Goal: Transaction & Acquisition: Obtain resource

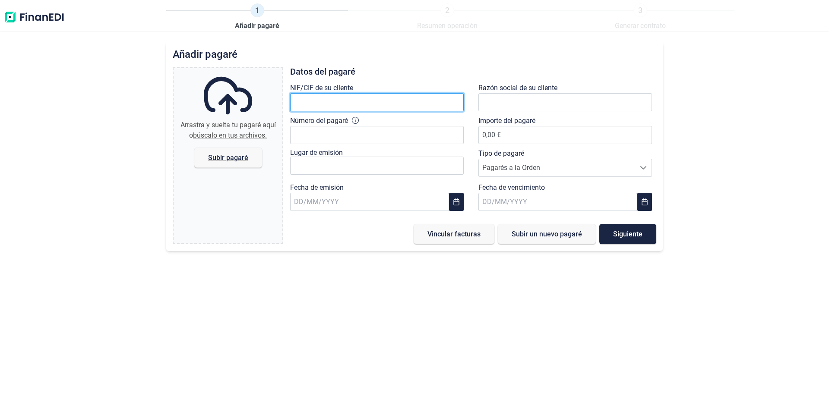
click at [389, 111] on input "text" at bounding box center [377, 102] width 174 height 18
type input "B91808691"
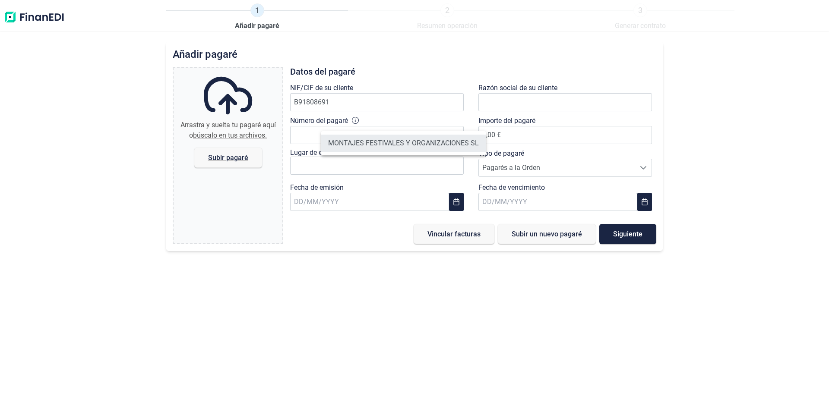
click at [406, 152] on li "MONTAJES FESTIVALES Y ORGANIZACIONES SL" at bounding box center [403, 143] width 164 height 17
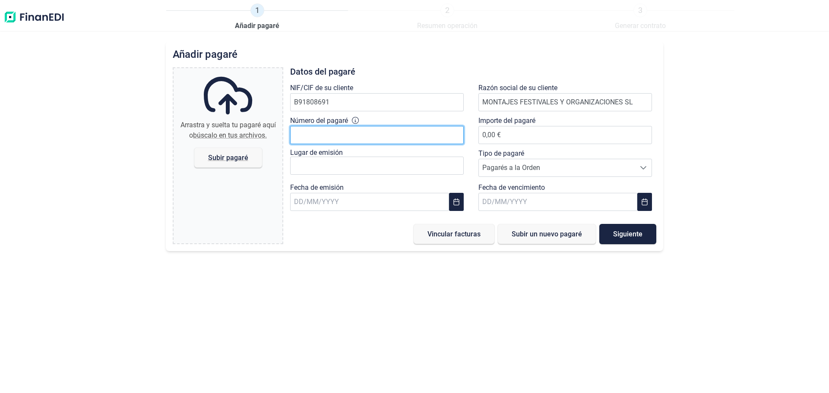
click at [387, 144] on input "Número del pagaré" at bounding box center [377, 135] width 174 height 18
type input "9566159"
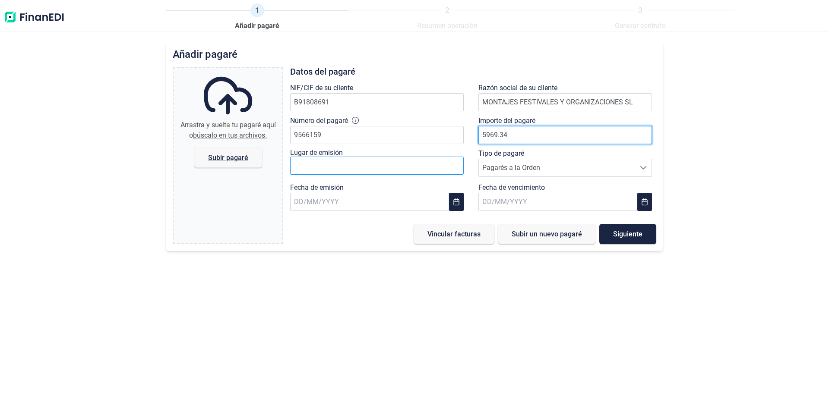
type input "5969.34"
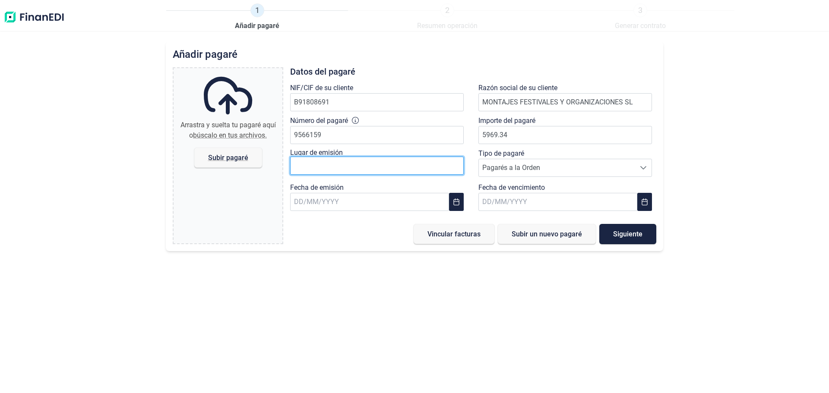
click at [372, 175] on input "text" at bounding box center [377, 166] width 174 height 18
type input "griñ"
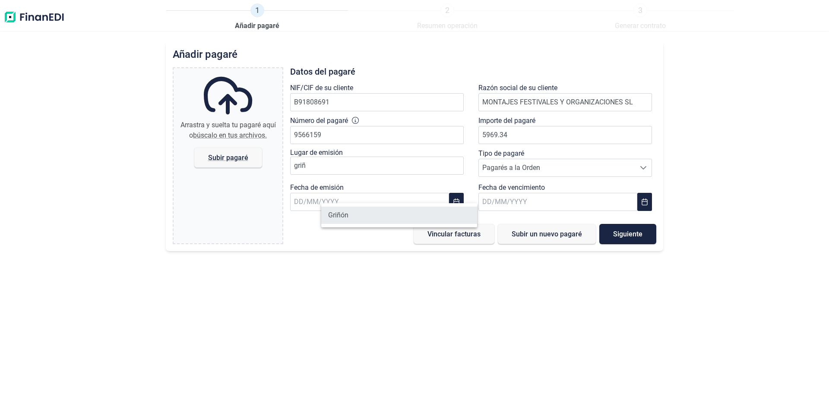
click at [348, 218] on li "Griñón" at bounding box center [399, 215] width 156 height 17
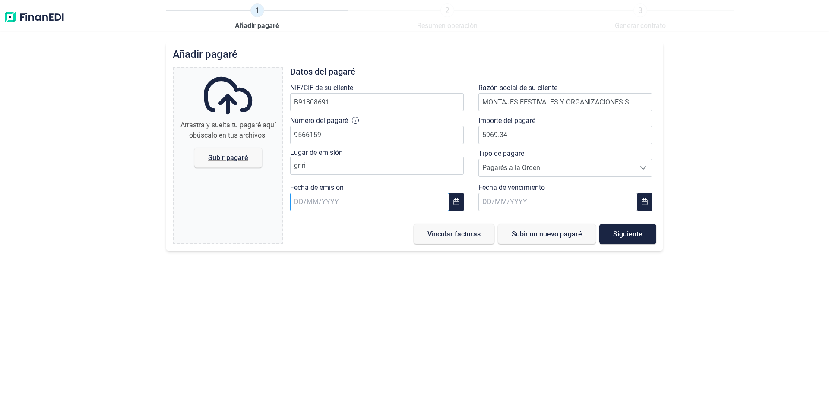
click at [373, 211] on input "text" at bounding box center [369, 202] width 159 height 18
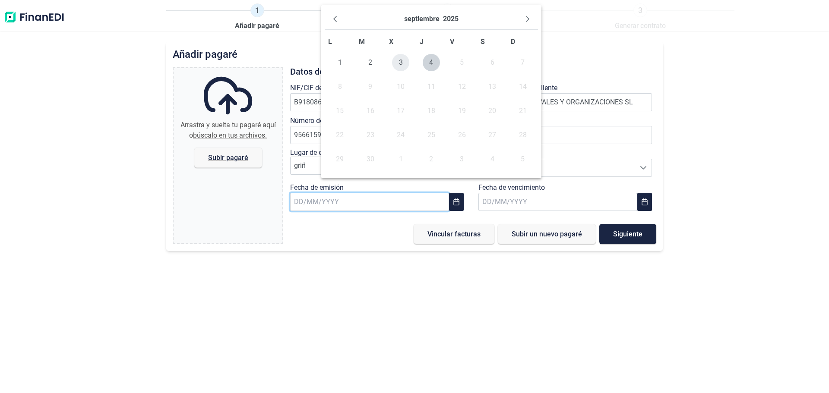
click at [396, 71] on span "3" at bounding box center [400, 62] width 17 height 17
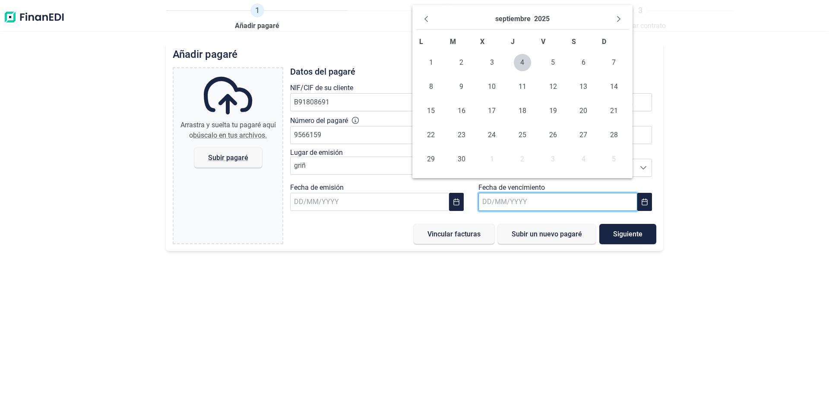
click at [504, 211] on input "text" at bounding box center [557, 202] width 159 height 18
click at [612, 24] on button "Next Month" at bounding box center [619, 19] width 14 height 14
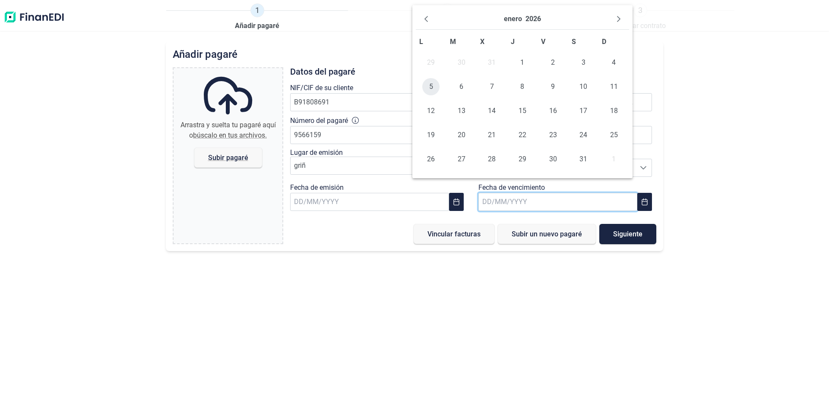
click at [428, 95] on span "5" at bounding box center [430, 86] width 17 height 17
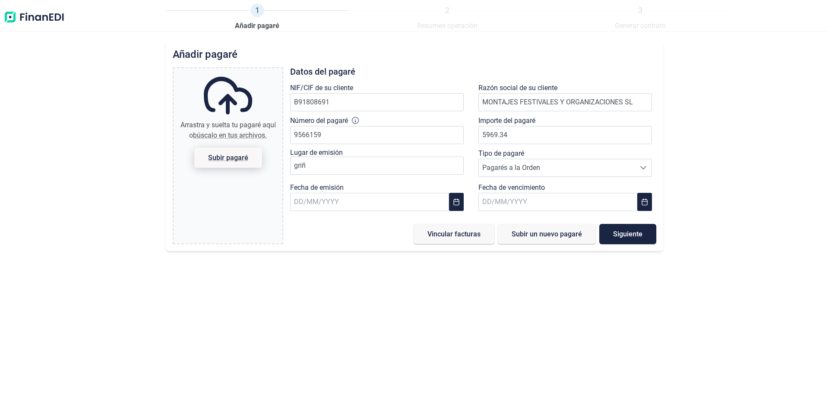
click at [245, 161] on span "Subir pagaré" at bounding box center [228, 158] width 40 height 6
click at [245, 71] on input "Arrastra y suelta tu pagaré aquí o búscalo en tus archivos. Subir pagaré" at bounding box center [228, 69] width 109 height 3
type input "C:\fakepath\pagare 01 mfo.pdf"
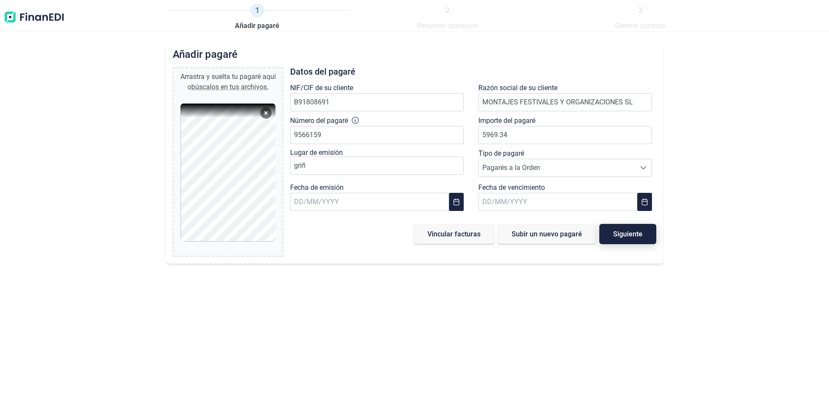
click at [603, 244] on button "Siguiente" at bounding box center [627, 234] width 57 height 20
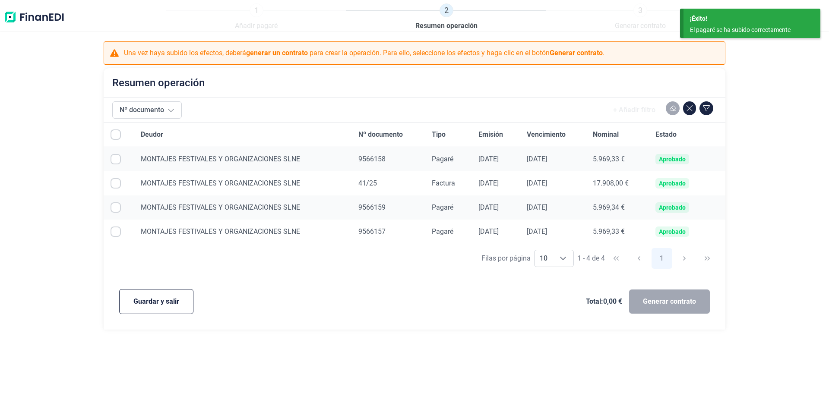
checkbox input "true"
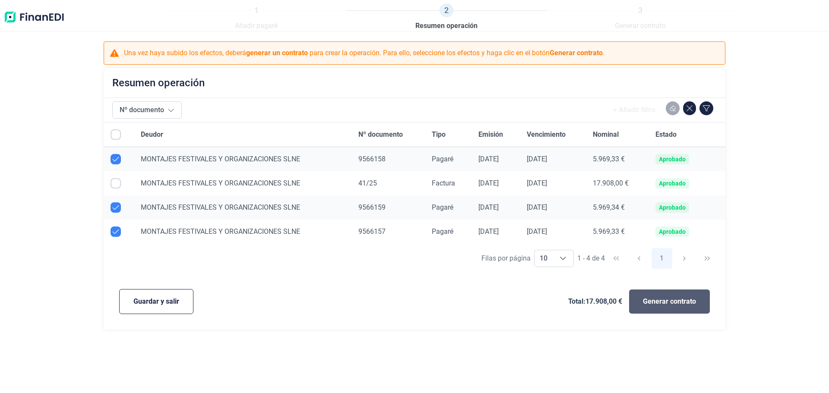
click at [654, 307] on span "Generar contrato" at bounding box center [669, 302] width 53 height 10
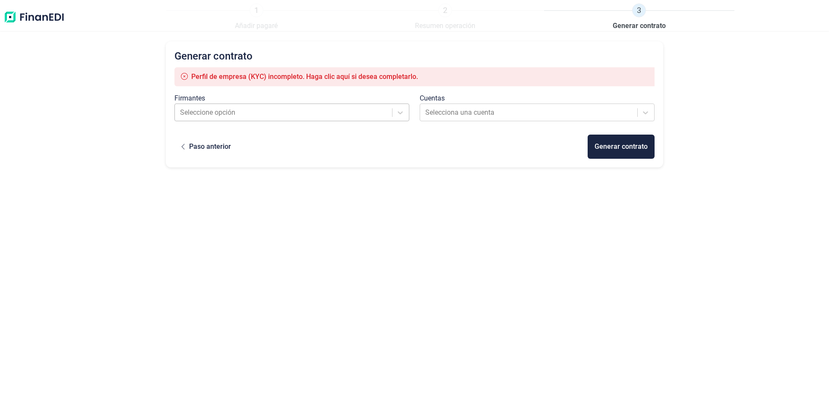
click at [339, 119] on div at bounding box center [284, 113] width 208 height 12
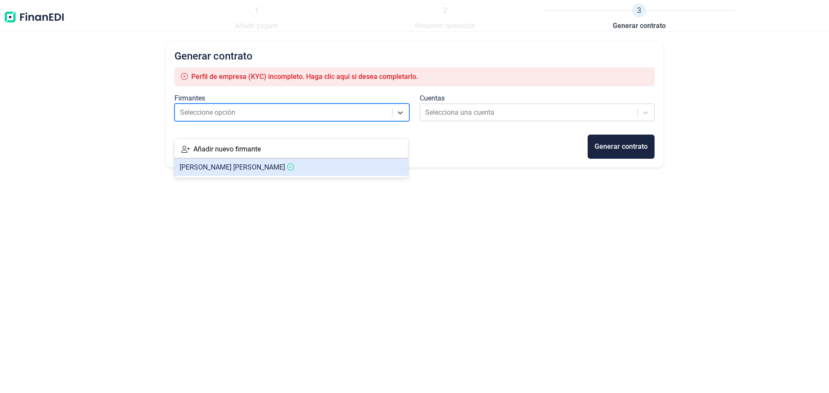
click at [268, 174] on article "[PERSON_NAME]" at bounding box center [291, 167] width 234 height 17
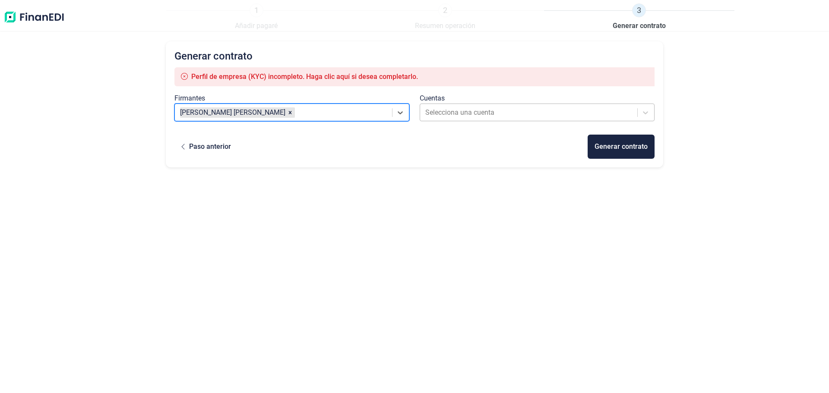
click at [481, 119] on div at bounding box center [529, 113] width 208 height 12
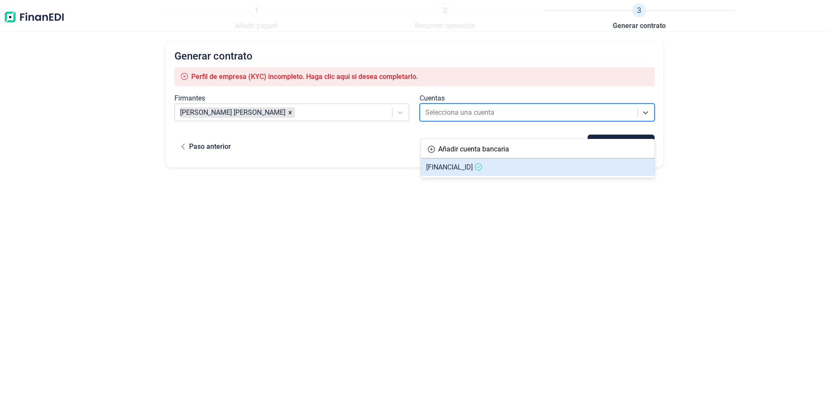
click at [636, 120] on div "Selecciona una cuenta" at bounding box center [529, 113] width 217 height 16
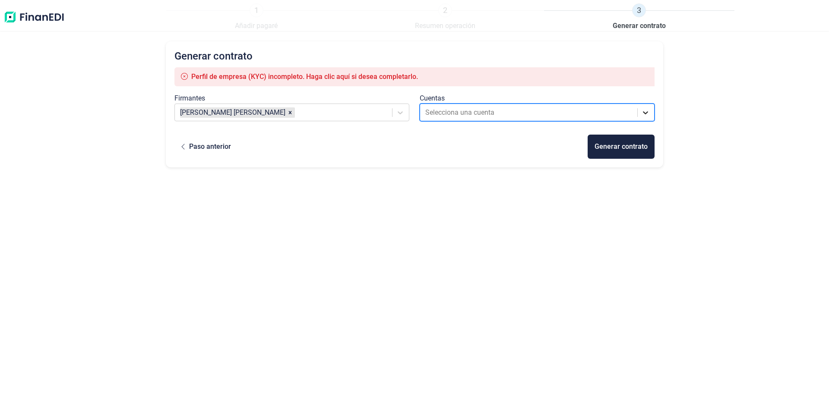
click at [641, 117] on icon at bounding box center [645, 112] width 9 height 9
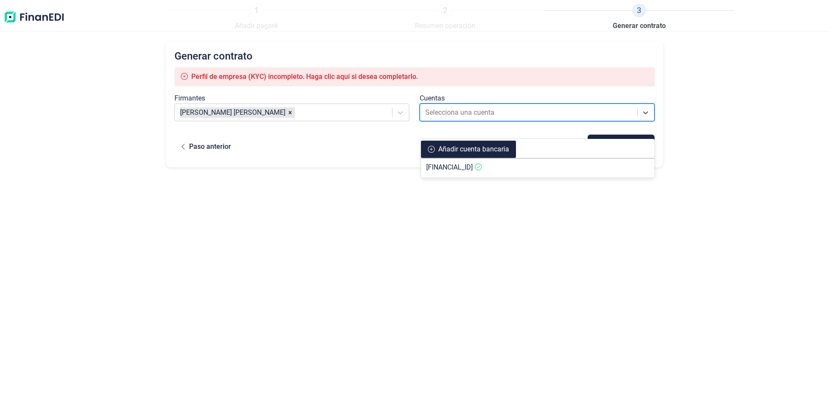
click at [486, 150] on div "Añadir cuenta bancaria" at bounding box center [473, 149] width 71 height 10
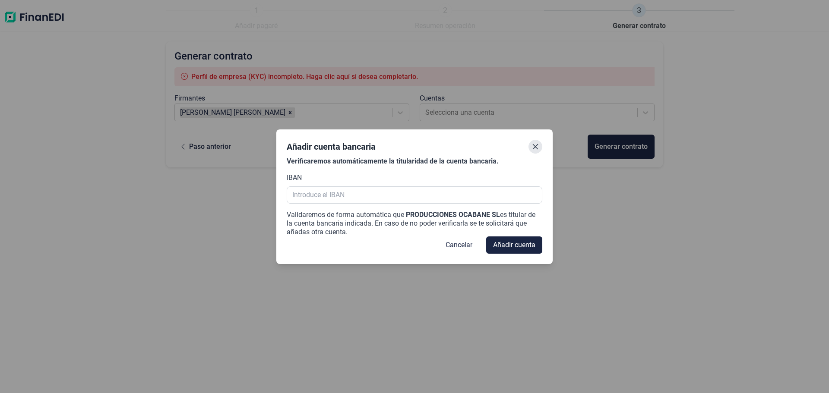
click at [534, 143] on icon "Close" at bounding box center [535, 146] width 7 height 7
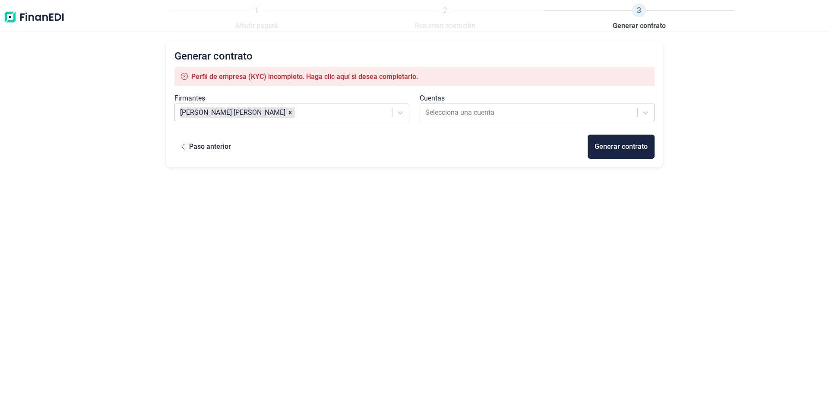
click at [455, 28] on ol "1 Añadir pagaré 2 Resumen operación 3 Generar contrato" at bounding box center [450, 17] width 568 height 28
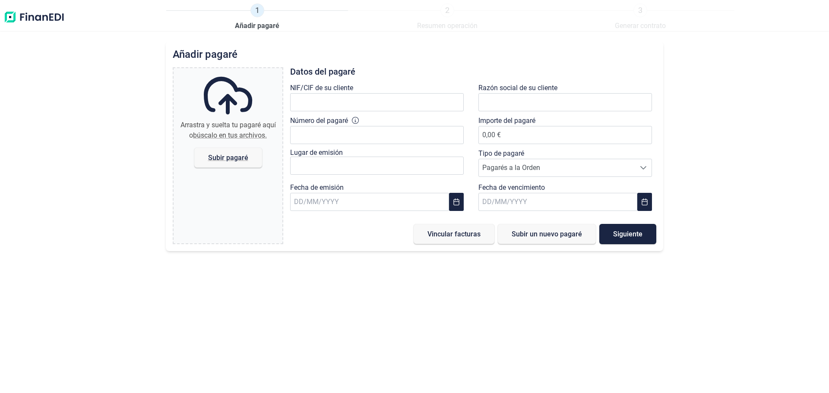
click at [32, 24] on img at bounding box center [33, 17] width 61 height 28
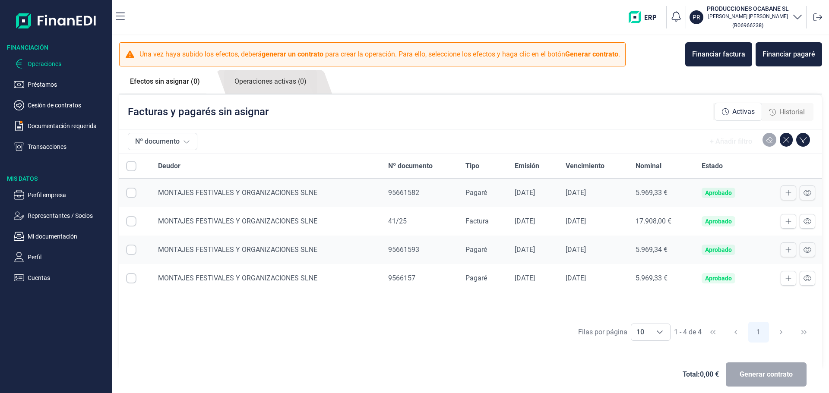
checkbox input "true"
click at [792, 21] on icon "button" at bounding box center [797, 16] width 10 height 10
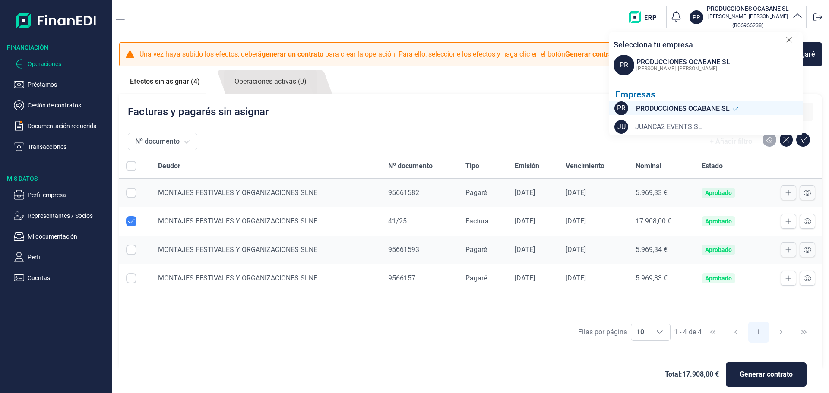
click at [638, 132] on span "JUANCA2 EVENTS SL" at bounding box center [668, 127] width 67 height 10
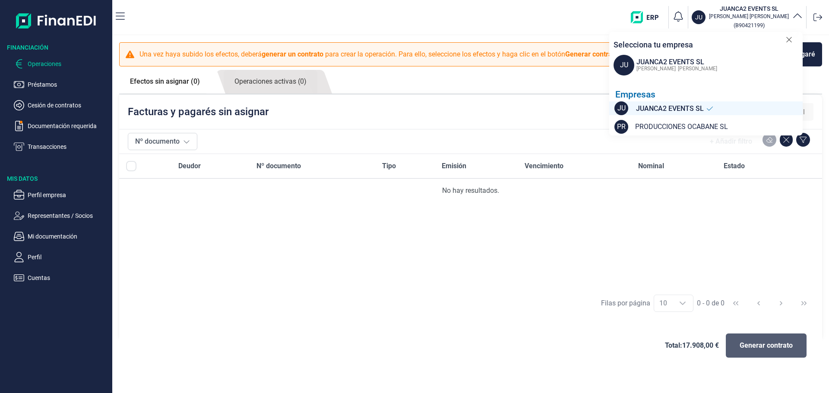
click at [768, 351] on span "Generar contrato" at bounding box center [765, 346] width 53 height 10
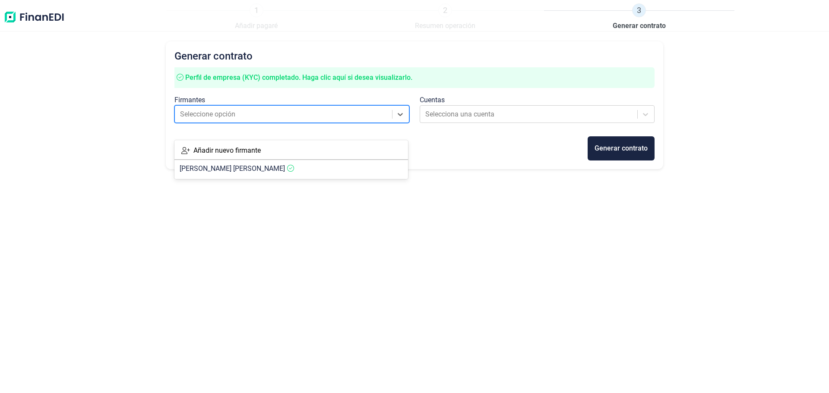
click at [341, 120] on div at bounding box center [284, 114] width 208 height 12
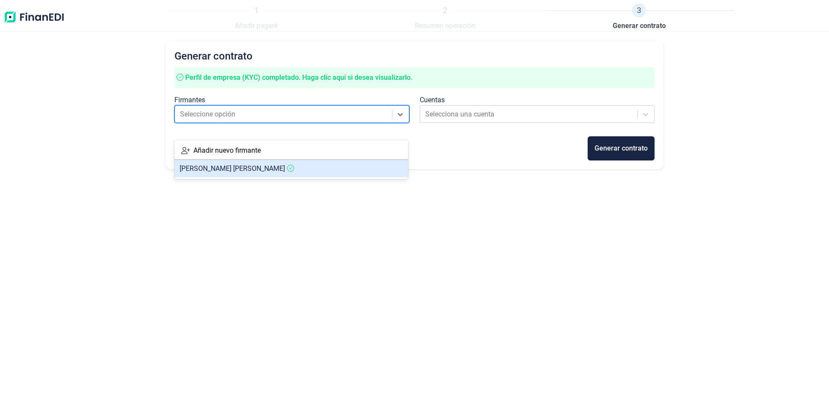
click at [255, 172] on span "[PERSON_NAME]" at bounding box center [232, 168] width 105 height 8
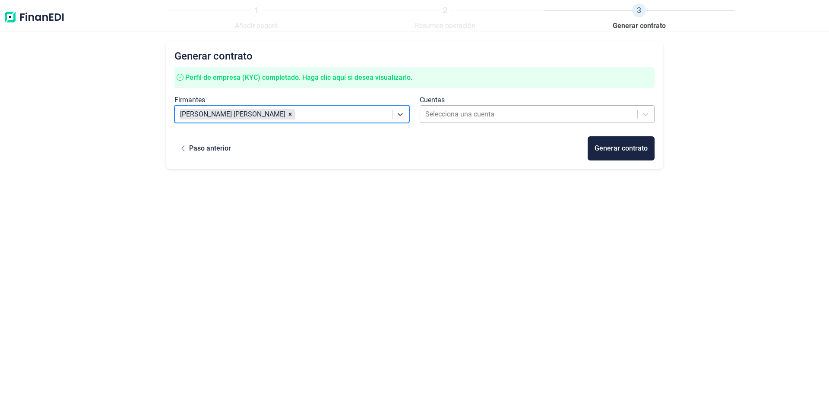
click at [477, 120] on div at bounding box center [529, 114] width 208 height 12
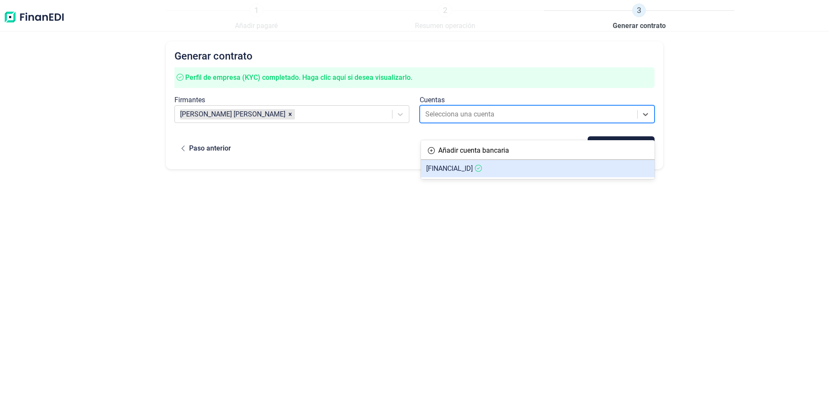
click at [473, 169] on span "[FINANCIAL_ID]" at bounding box center [449, 168] width 47 height 8
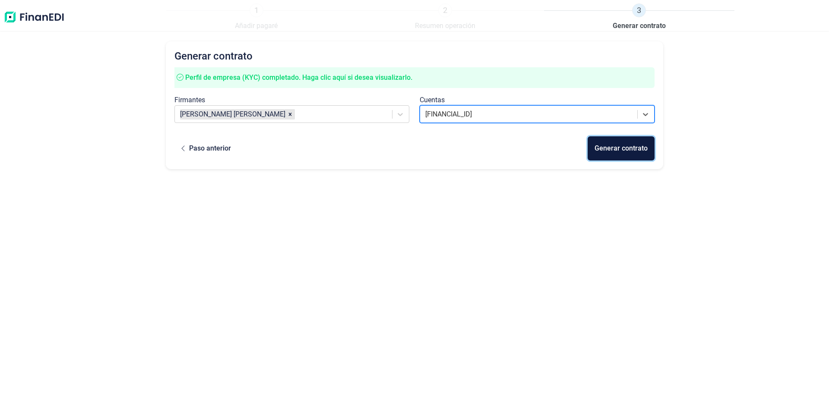
click at [604, 154] on div "Generar contrato" at bounding box center [620, 148] width 53 height 10
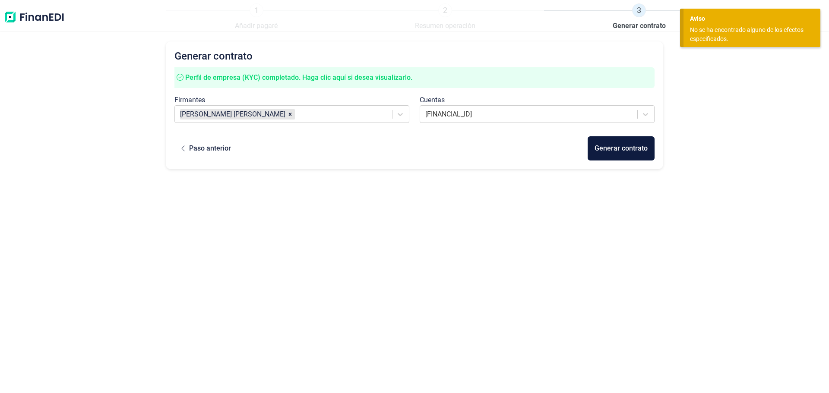
click at [14, 23] on img at bounding box center [33, 17] width 61 height 28
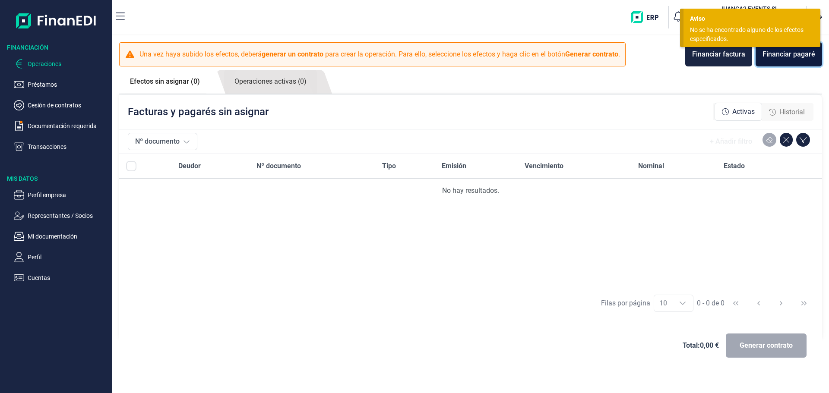
click at [799, 66] on button "Financiar pagaré" at bounding box center [788, 54] width 66 height 24
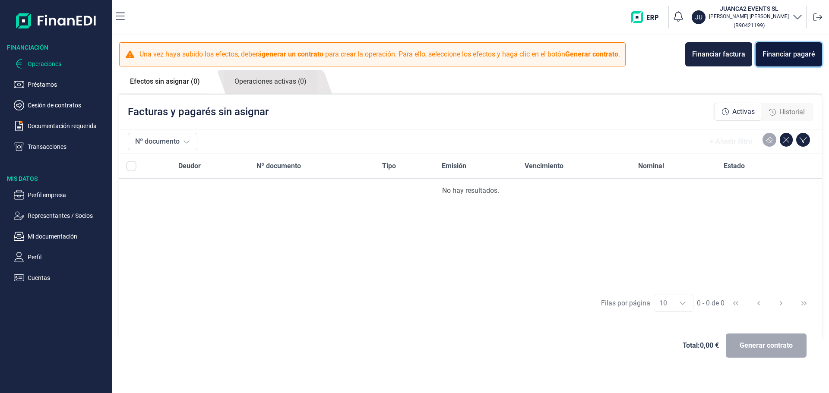
click at [786, 60] on div "Financiar pagaré" at bounding box center [788, 54] width 53 height 10
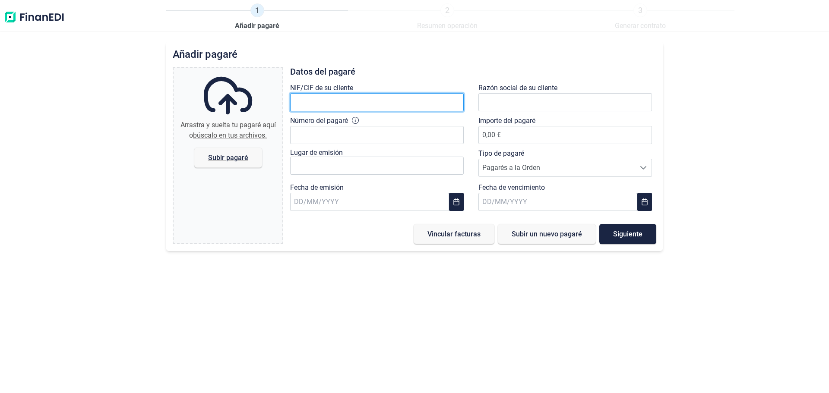
click at [410, 111] on input "text" at bounding box center [377, 102] width 174 height 18
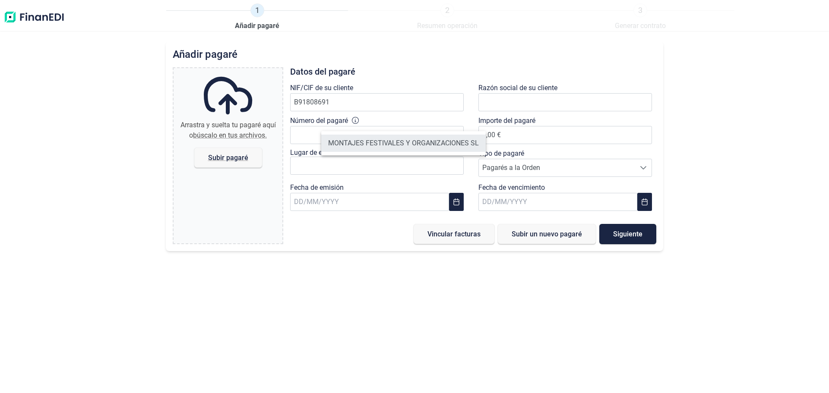
click at [394, 143] on li "MONTAJES FESTIVALES Y ORGANIZACIONES SL" at bounding box center [403, 143] width 164 height 17
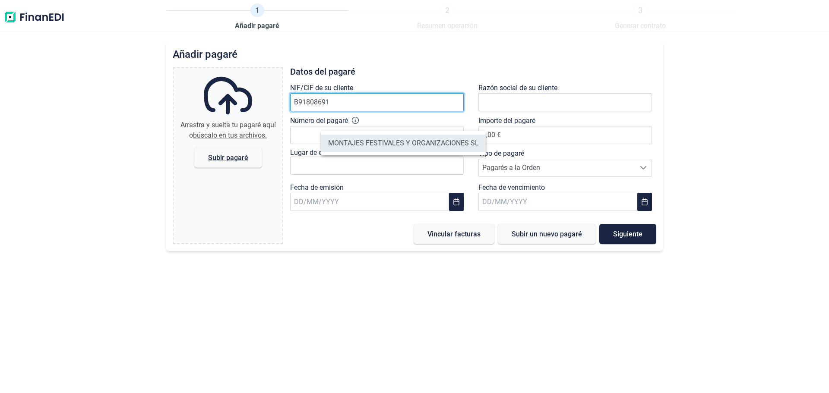
type input "B91808691"
type input "MONTAJES FESTIVALES Y ORGANIZACIONES SL"
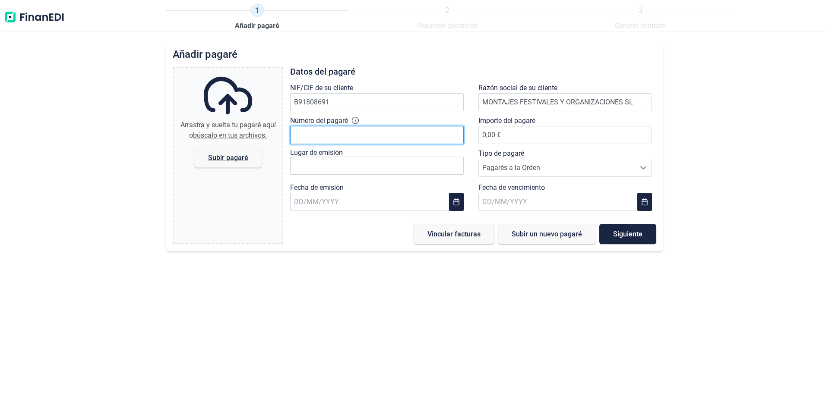
click at [350, 144] on input "Número del pagaré" at bounding box center [377, 135] width 174 height 18
type input "8"
type input "9566157"
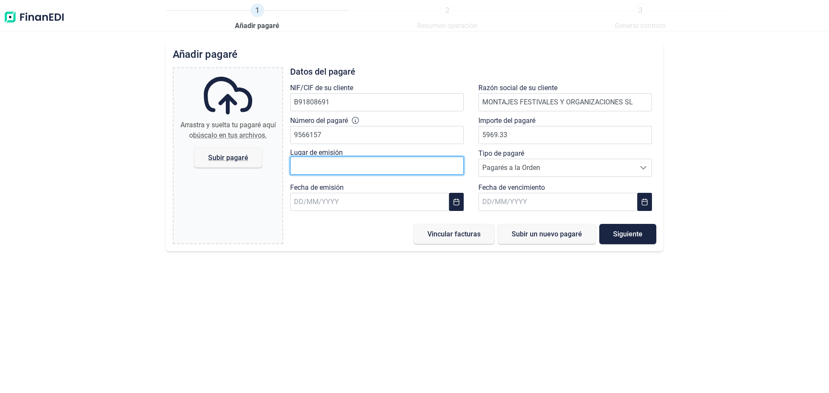
type input "5.969,33 €"
click at [400, 175] on input "text" at bounding box center [377, 166] width 174 height 18
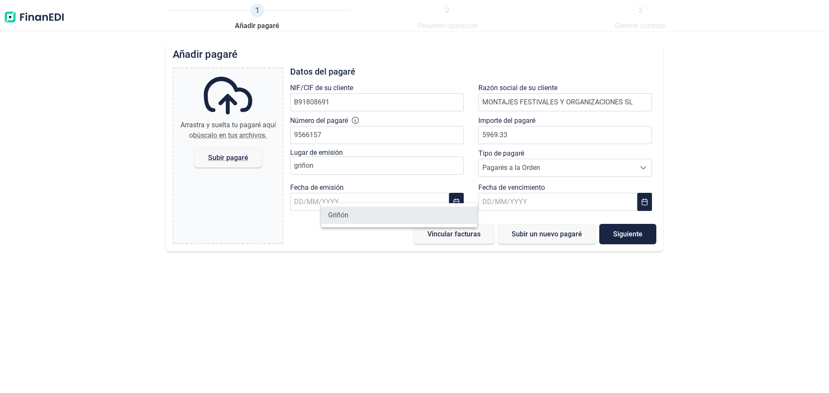
click at [351, 220] on li "Griñón" at bounding box center [399, 215] width 156 height 17
type input "Griñón"
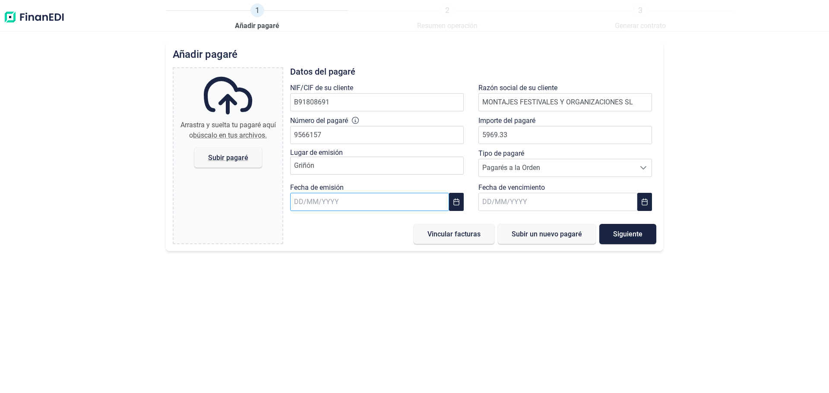
click at [346, 211] on input "text" at bounding box center [369, 202] width 159 height 18
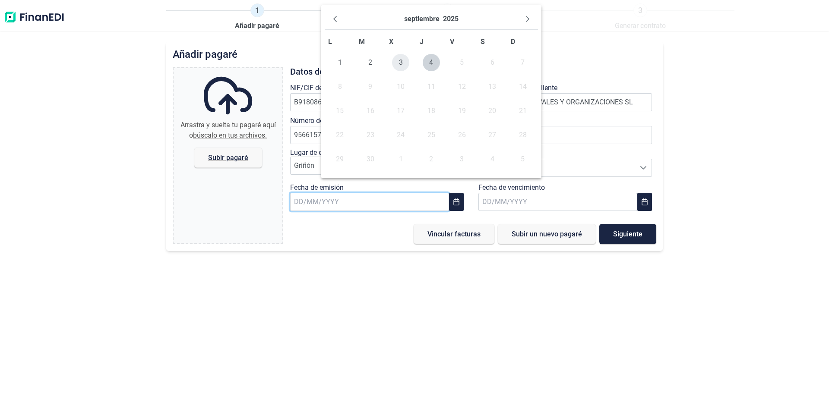
click at [401, 71] on span "3" at bounding box center [400, 62] width 17 height 17
type input "[DATE]"
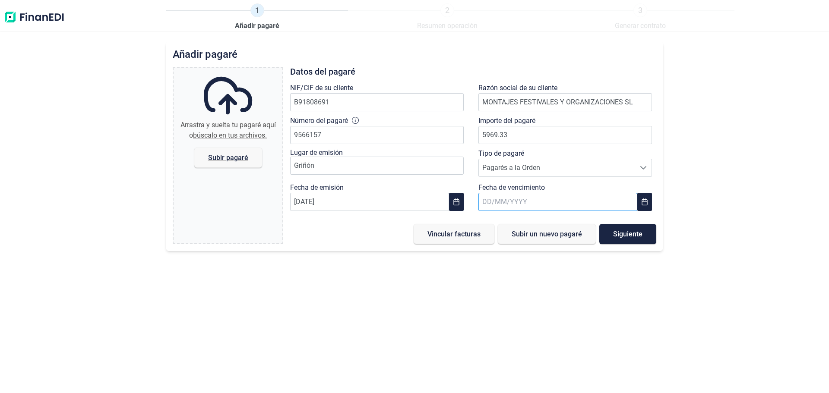
click at [527, 211] on input "text" at bounding box center [557, 202] width 159 height 18
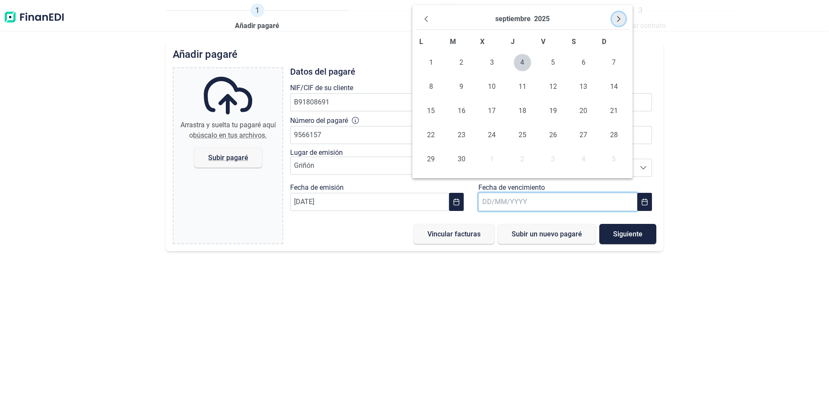
click at [615, 21] on icon "Next Month" at bounding box center [618, 19] width 7 height 7
click at [495, 95] on span "5" at bounding box center [491, 86] width 17 height 17
type input "[DATE]"
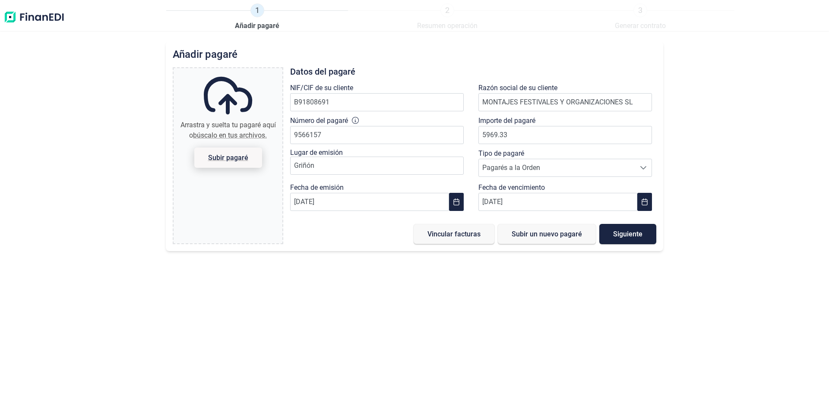
click at [248, 161] on span "Subir pagaré" at bounding box center [228, 158] width 40 height 6
click at [254, 71] on input "Arrastra y suelta tu pagaré aquí o búscalo en tus archivos. Subir pagaré" at bounding box center [228, 69] width 109 height 3
type input "C:\fakepath\pagare 01 mfo.pdf"
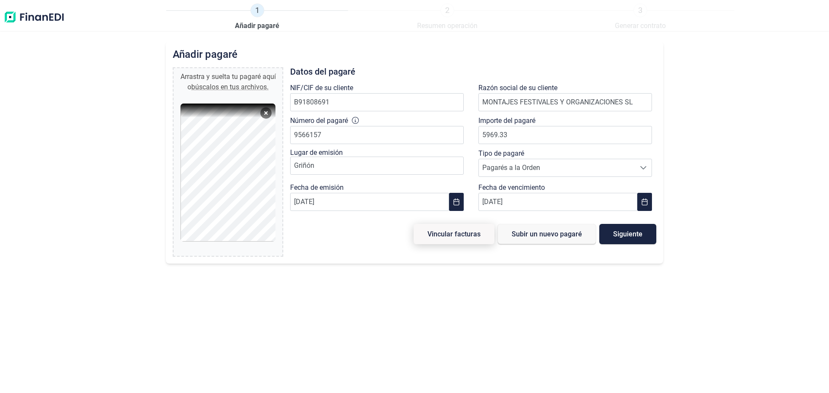
click at [428, 237] on span "Vincular facturas" at bounding box center [453, 234] width 53 height 6
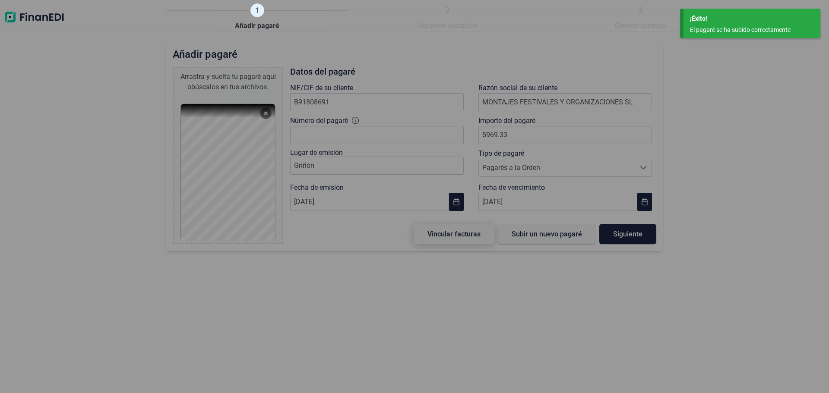
type input "0,00 €"
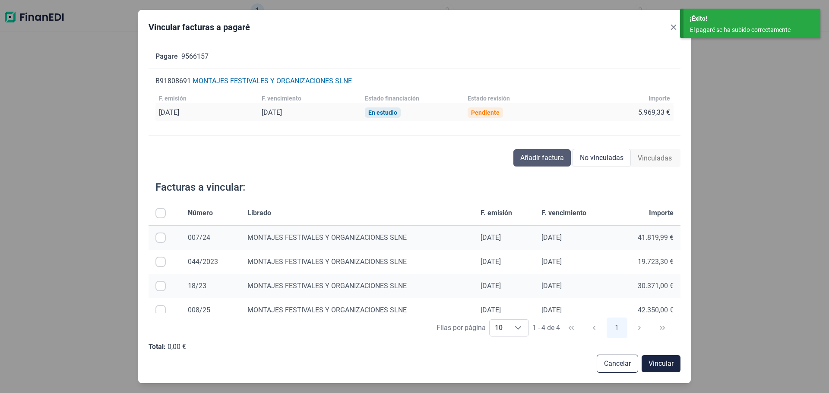
click at [527, 163] on span "Añadir factura" at bounding box center [542, 158] width 44 height 10
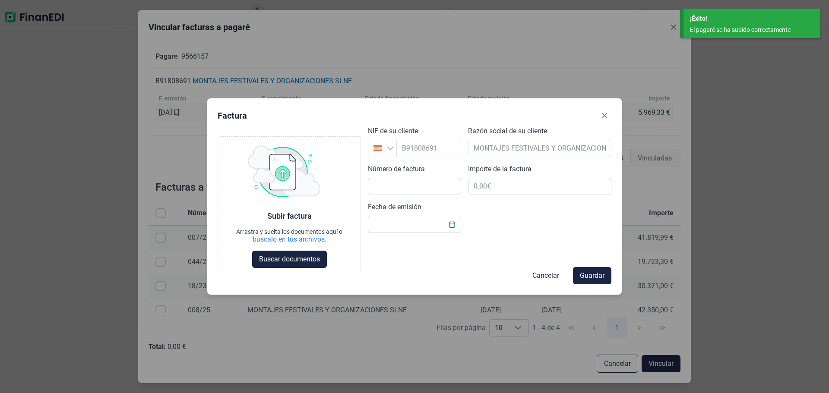
click at [268, 270] on div "Cancelar Guardar" at bounding box center [415, 275] width 394 height 17
click at [271, 268] on div "Cancelar Guardar" at bounding box center [415, 275] width 394 height 17
click at [276, 267] on div "Cancelar Guardar" at bounding box center [415, 275] width 394 height 17
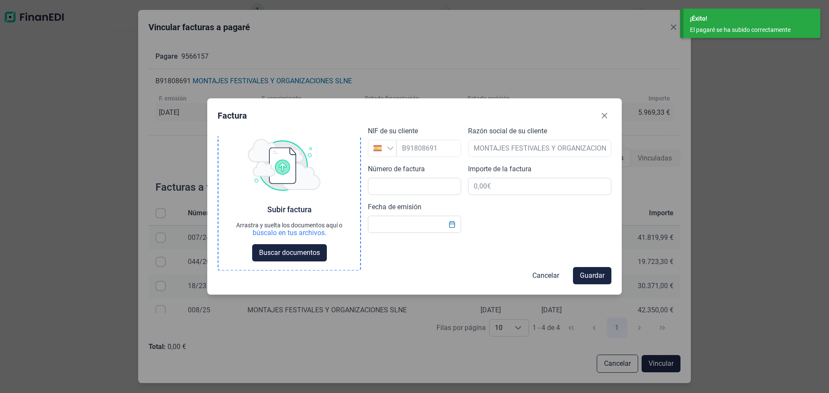
click at [279, 258] on span "Buscar documentos" at bounding box center [289, 253] width 61 height 10
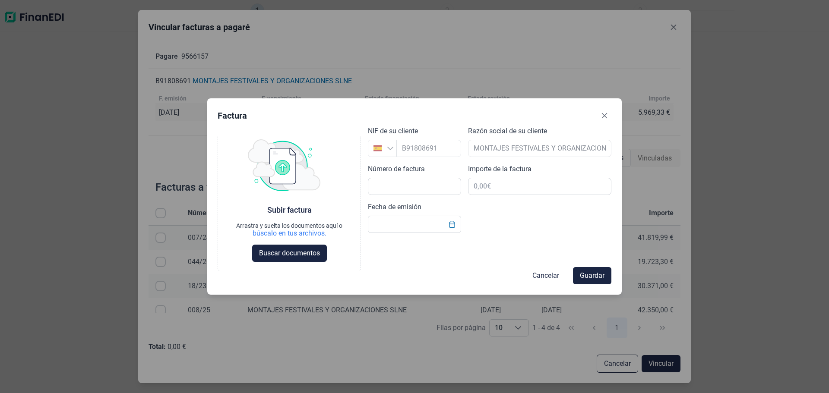
scroll to position [37, 0]
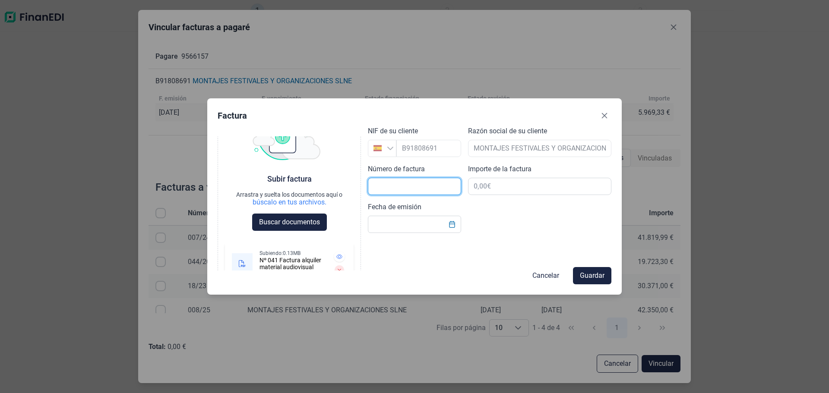
click at [420, 195] on input "text" at bounding box center [414, 186] width 93 height 17
type input "41/25"
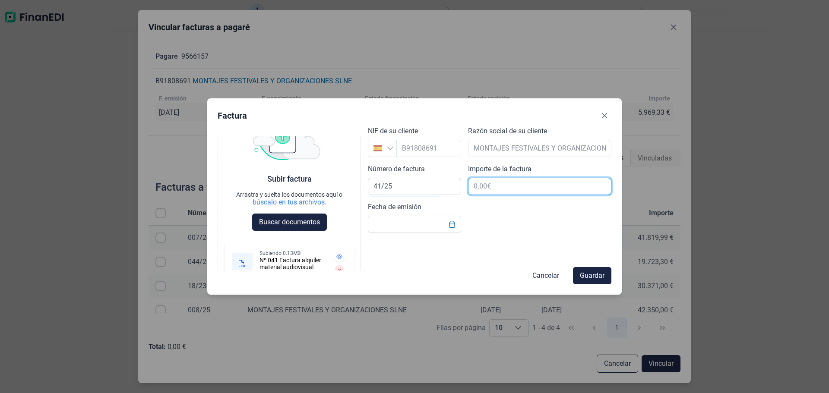
click at [496, 195] on input "text" at bounding box center [539, 186] width 143 height 17
type input "17.908,00 €"
click at [431, 233] on input "Fecha de emisión" at bounding box center [414, 224] width 93 height 17
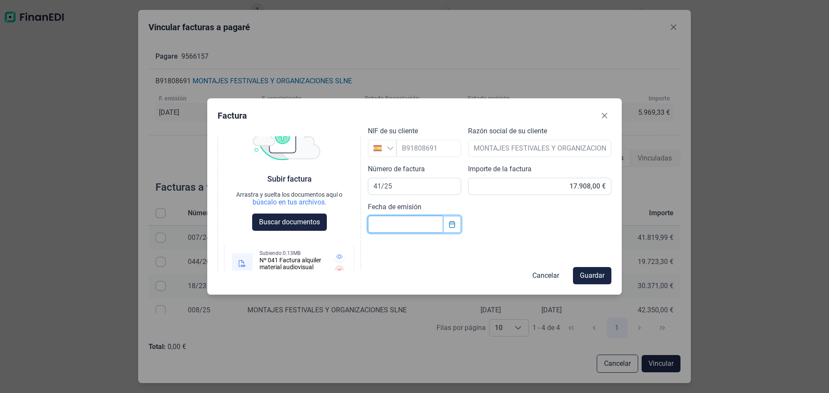
click at [448, 228] on icon "Choose Date" at bounding box center [451, 224] width 7 height 7
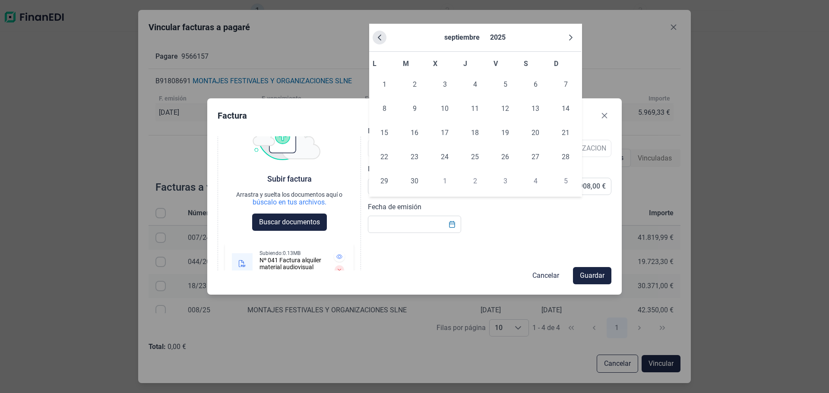
click at [374, 44] on button "Previous Month" at bounding box center [379, 38] width 14 height 14
click at [386, 190] on span "25" at bounding box center [384, 181] width 17 height 17
type input "[DATE]"
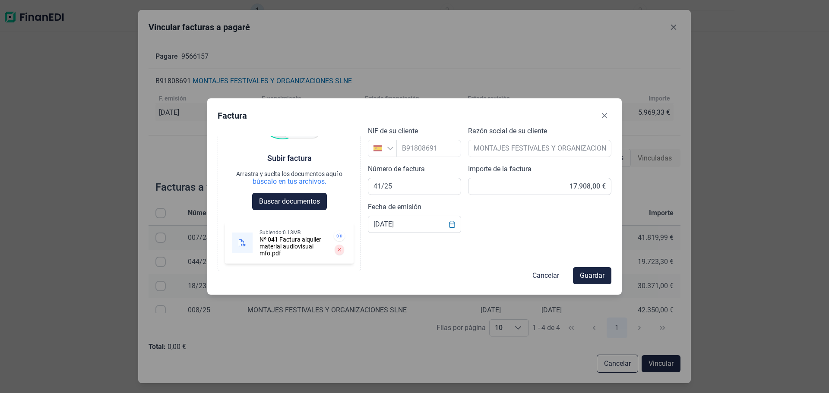
scroll to position [136, 0]
click at [594, 271] on span "Guardar" at bounding box center [592, 276] width 25 height 10
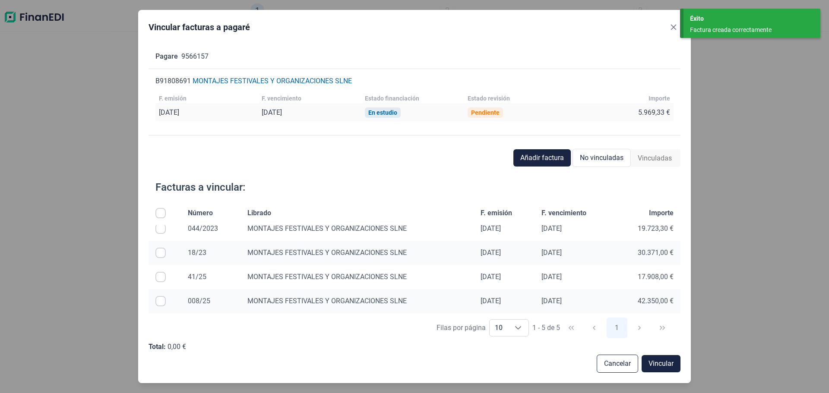
scroll to position [0, 0]
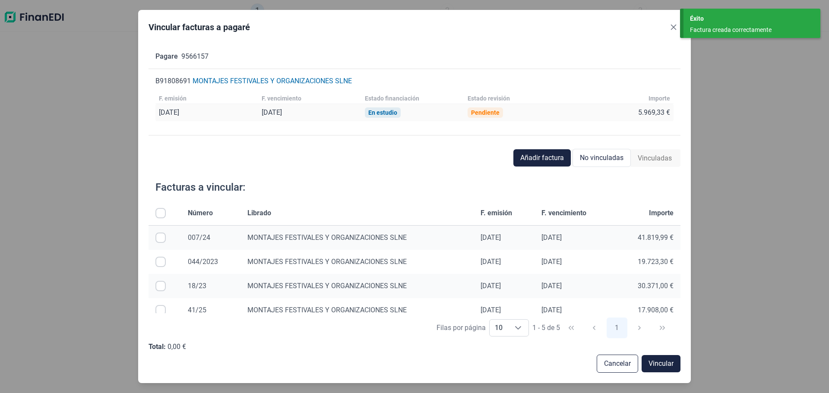
click at [166, 243] on input "Row Selected null" at bounding box center [160, 238] width 10 height 10
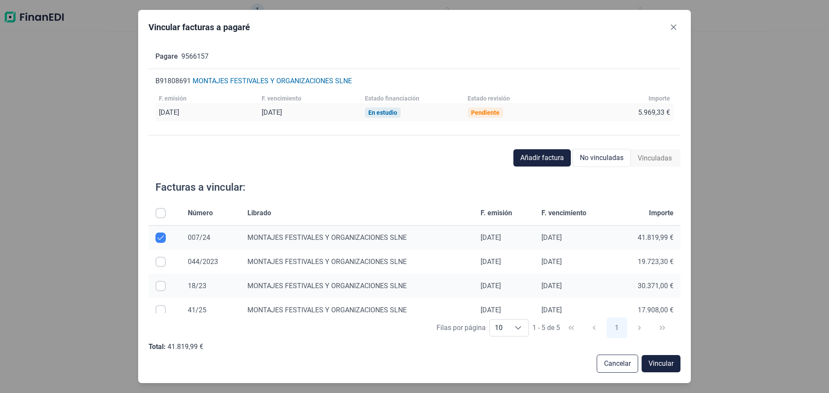
click at [166, 243] on input "Row Unselected null" at bounding box center [160, 238] width 10 height 10
checkbox input "false"
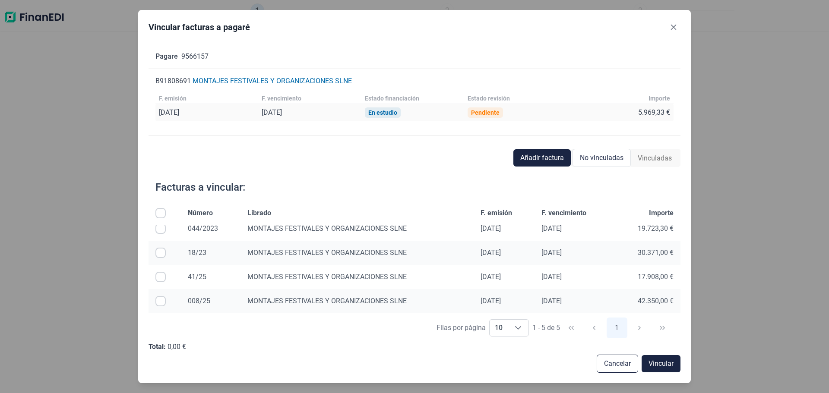
scroll to position [84, 0]
click at [161, 282] on input "Row Selected null" at bounding box center [160, 277] width 10 height 10
checkbox input "true"
click at [651, 360] on span "Vincular" at bounding box center [660, 364] width 25 height 10
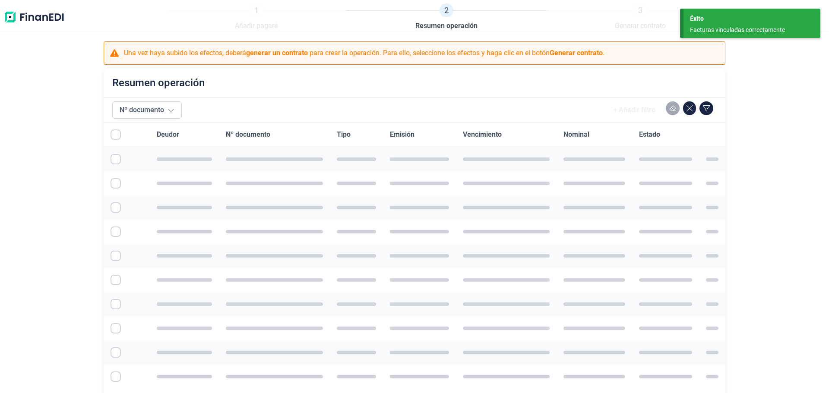
checkbox input "true"
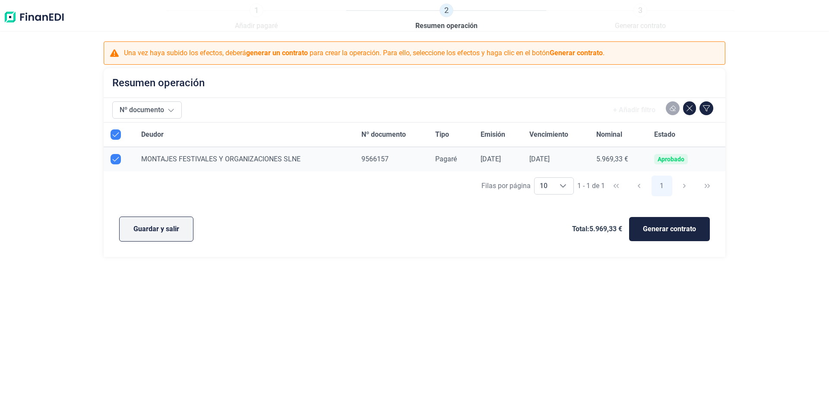
click at [179, 234] on span "Guardar y salir" at bounding box center [156, 229] width 46 height 10
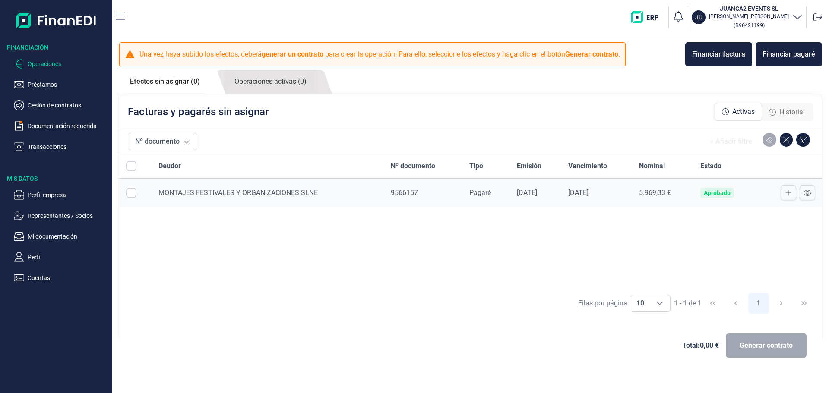
checkbox input "true"
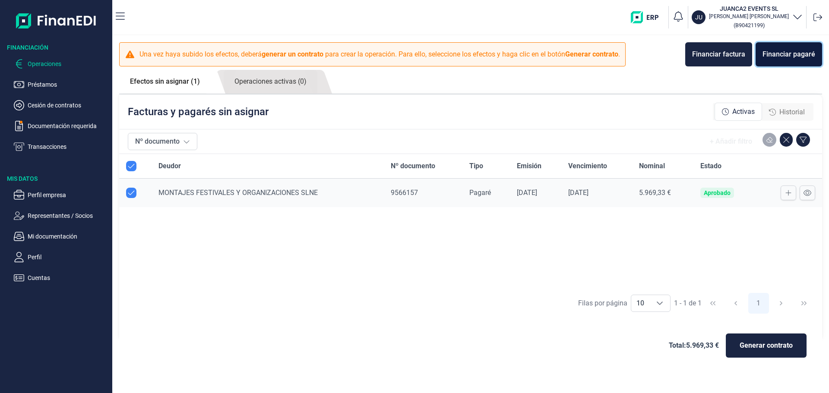
click at [802, 60] on div "Financiar pagaré" at bounding box center [788, 54] width 53 height 10
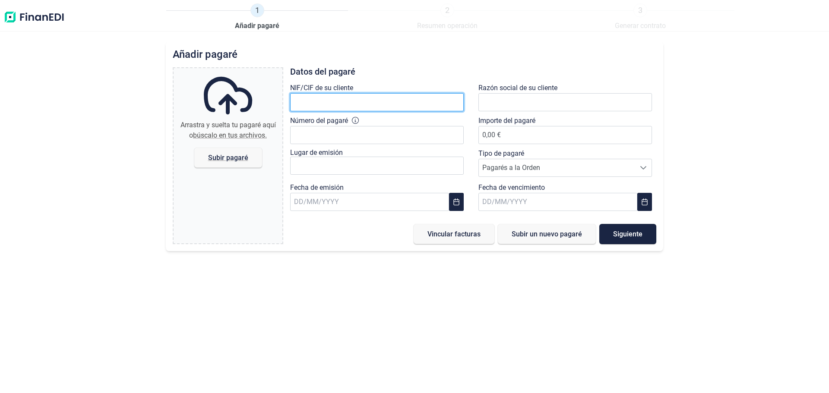
click at [377, 111] on input "text" at bounding box center [377, 102] width 174 height 18
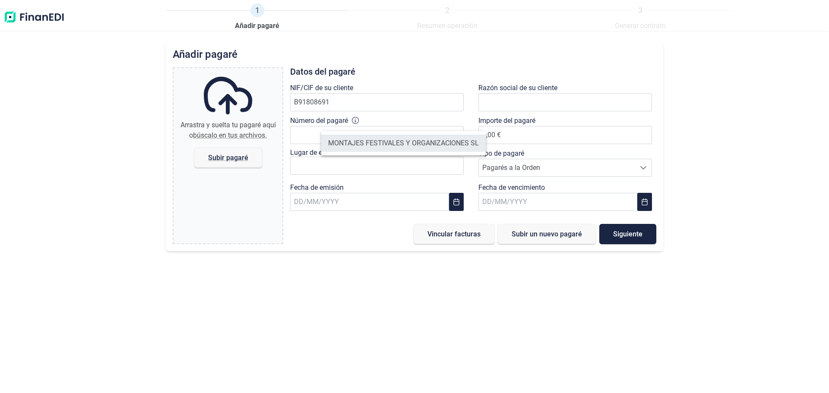
click at [369, 149] on li "MONTAJES FESTIVALES Y ORGANIZACIONES SL" at bounding box center [403, 143] width 164 height 17
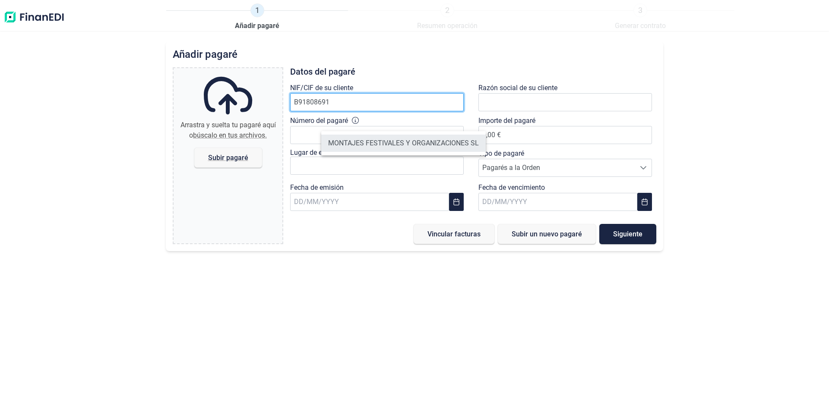
type input "B91808691"
type input "MONTAJES FESTIVALES Y ORGANIZACIONES SL"
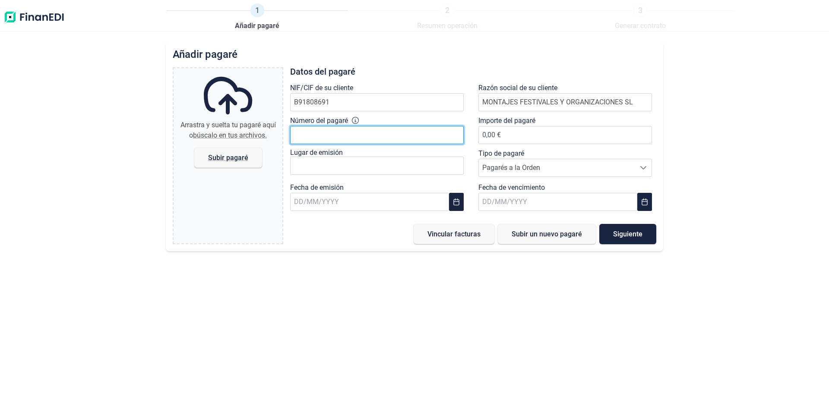
click at [394, 144] on input "Número del pagaré" at bounding box center [377, 135] width 174 height 18
type input "9566158"
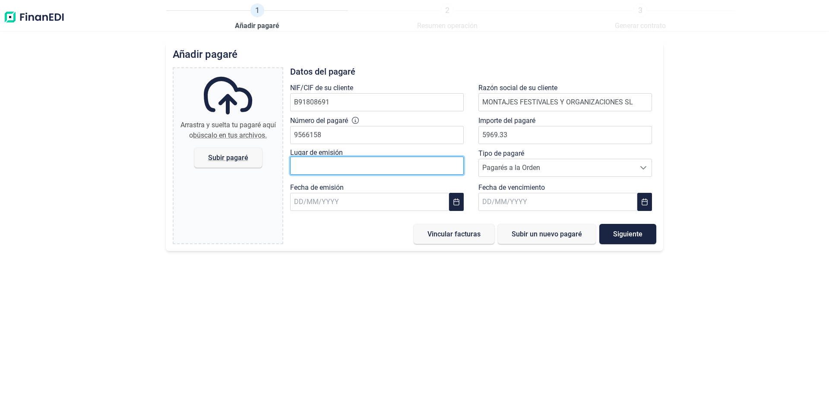
type input "5.969,33 €"
click at [418, 175] on input "text" at bounding box center [377, 166] width 174 height 18
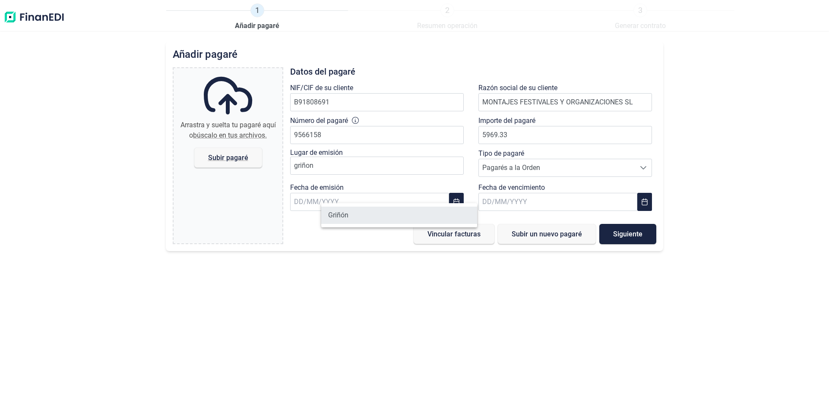
click at [364, 221] on li "Griñón" at bounding box center [399, 215] width 156 height 17
type input "Griñón"
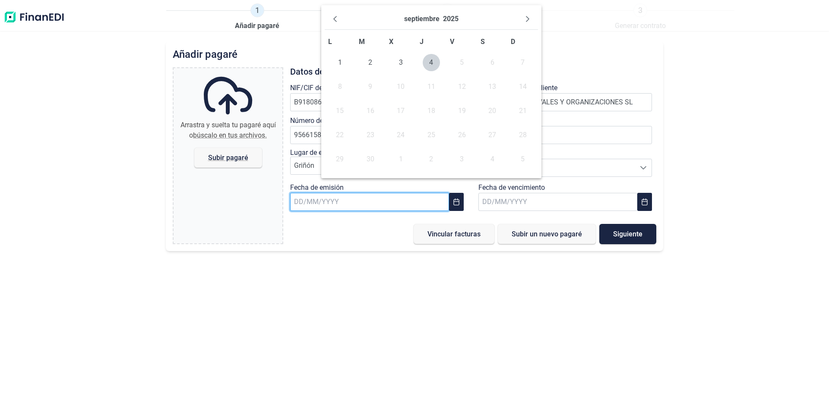
click at [353, 211] on input "text" at bounding box center [369, 202] width 159 height 18
click at [398, 71] on span "3" at bounding box center [400, 62] width 17 height 17
type input "[DATE]"
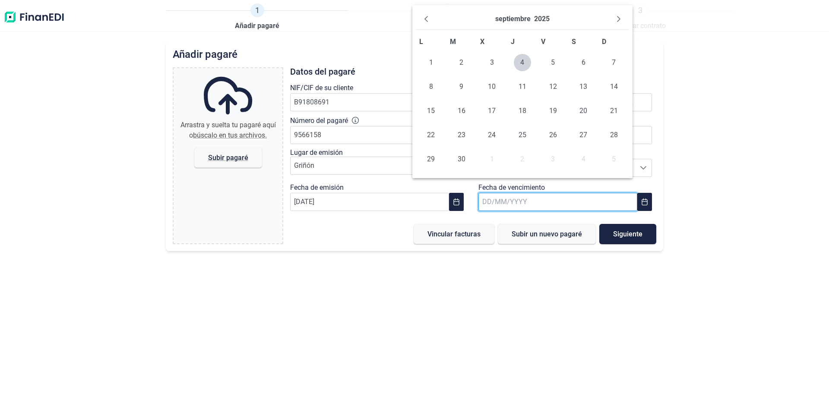
click at [518, 211] on input "text" at bounding box center [557, 202] width 159 height 18
click at [615, 22] on icon "Next Month" at bounding box center [618, 19] width 7 height 7
click at [551, 71] on span "5" at bounding box center [552, 62] width 17 height 17
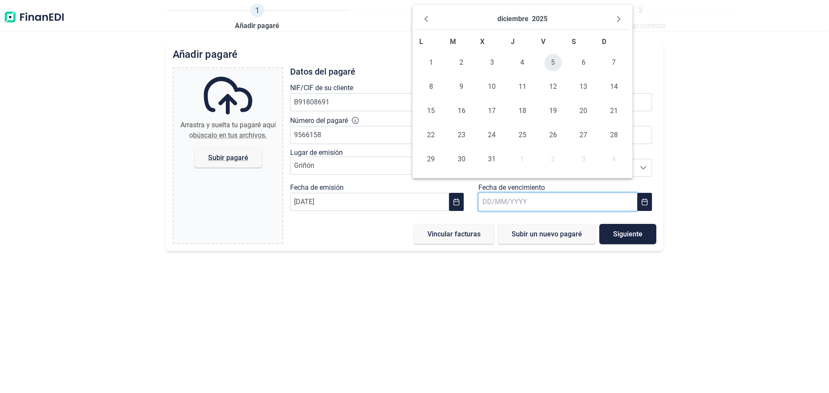
type input "[DATE]"
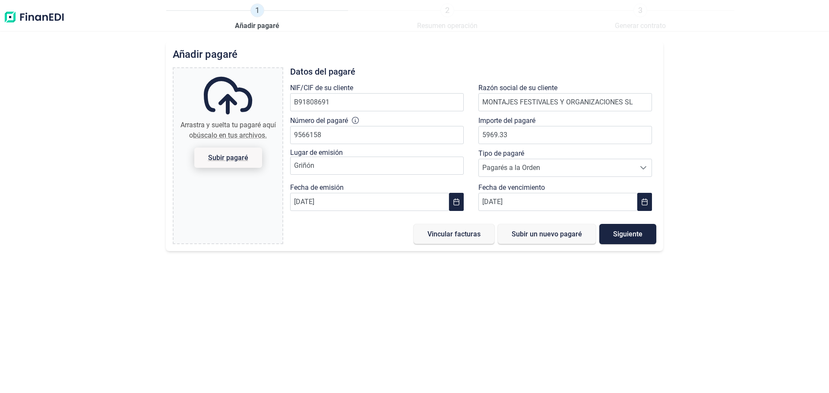
click at [247, 168] on span "Subir pagaré" at bounding box center [228, 158] width 68 height 20
click at [247, 71] on input "Arrastra y suelta tu pagaré aquí o búscalo en tus archivos. Subir pagaré" at bounding box center [228, 69] width 109 height 3
type input "C:\fakepath\pagare 01 mfo.pdf"
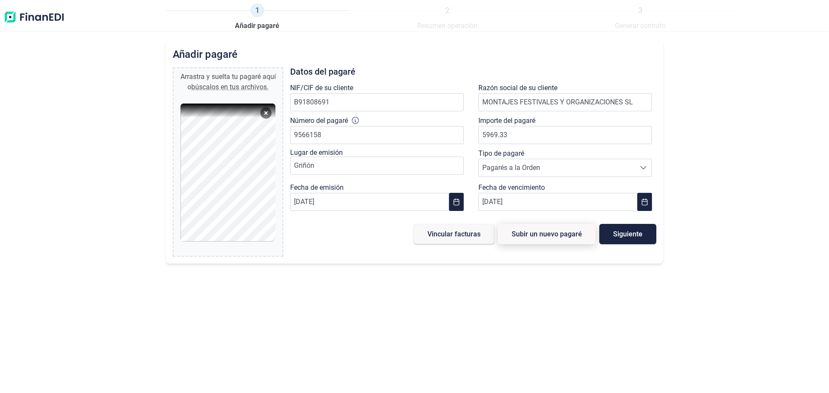
click at [557, 237] on span "Subir un nuevo pagaré" at bounding box center [546, 234] width 70 height 6
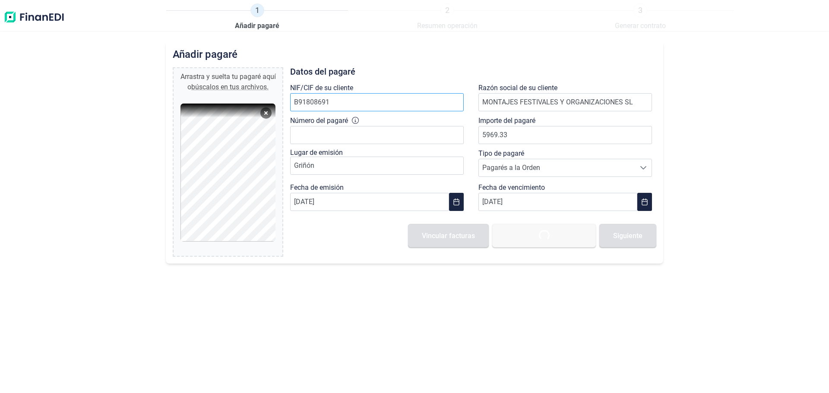
type input "0,00 €"
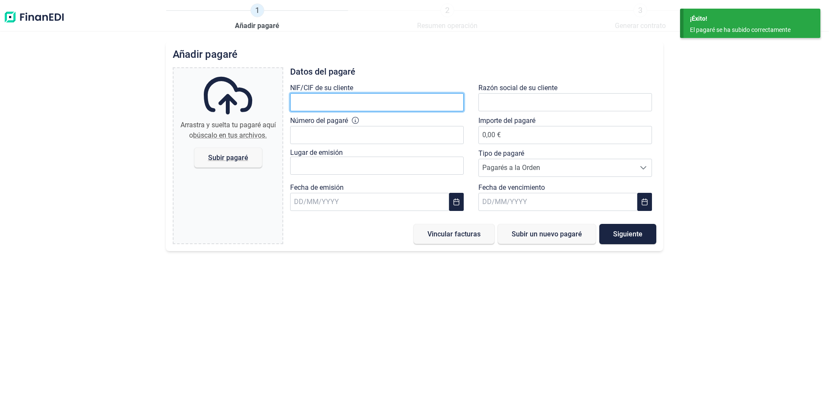
click at [354, 111] on input "text" at bounding box center [377, 102] width 174 height 18
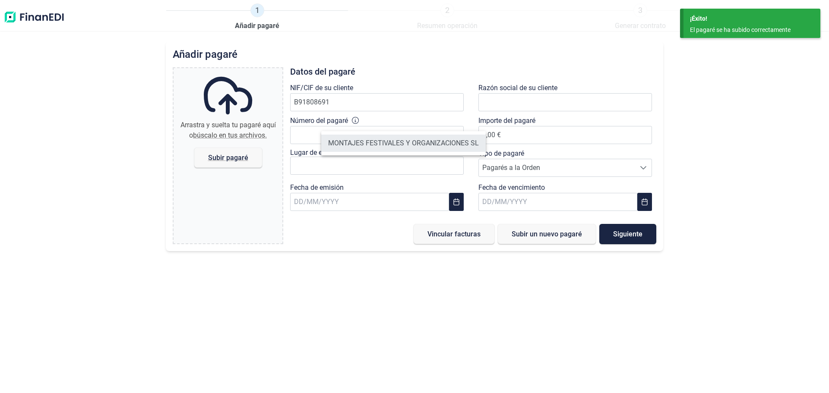
click at [367, 143] on li "MONTAJES FESTIVALES Y ORGANIZACIONES SL" at bounding box center [403, 143] width 164 height 17
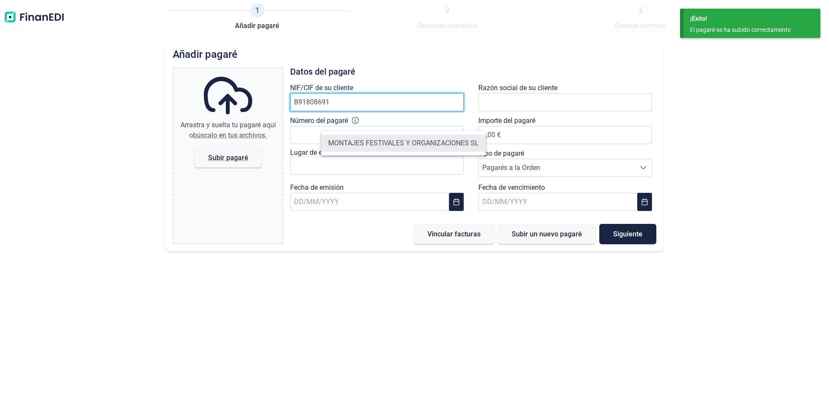
type input "B91808691"
type input "MONTAJES FESTIVALES Y ORGANIZACIONES SL"
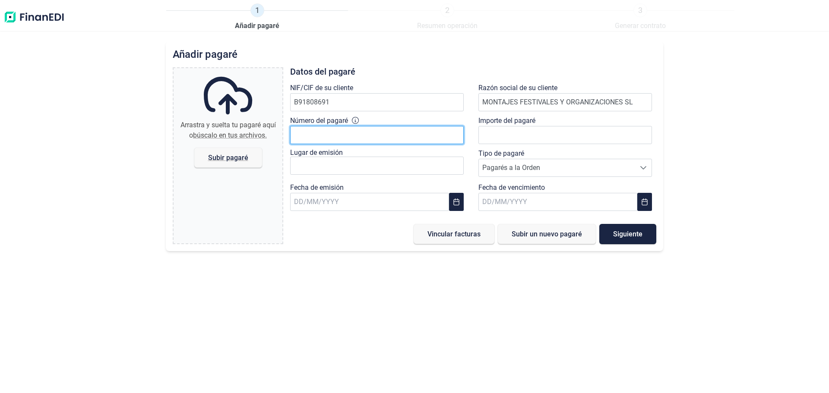
click at [400, 144] on input "Número del pagaré" at bounding box center [377, 135] width 174 height 18
type input "9566159"
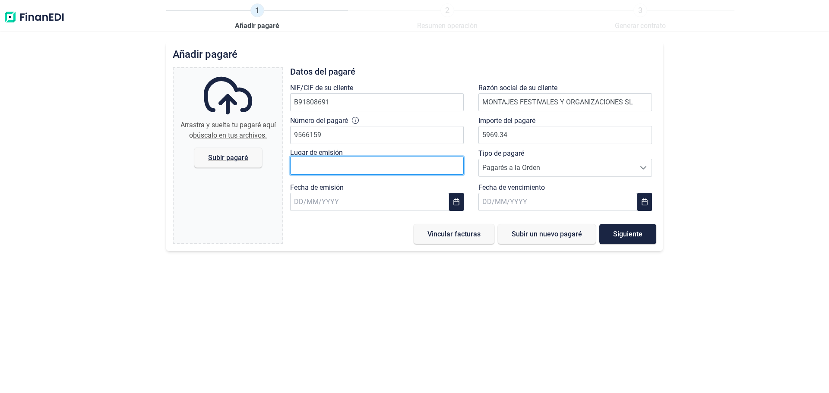
type input "5.969,34 €"
click at [402, 175] on input "text" at bounding box center [377, 166] width 174 height 18
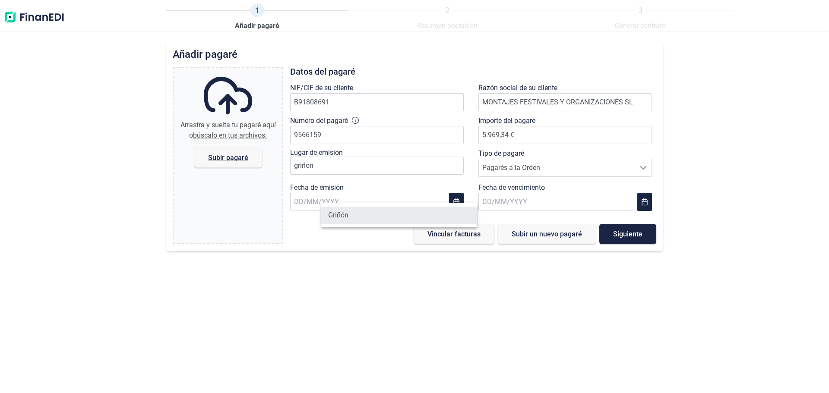
click at [380, 221] on li "Griñón" at bounding box center [399, 215] width 156 height 17
type input "Griñón"
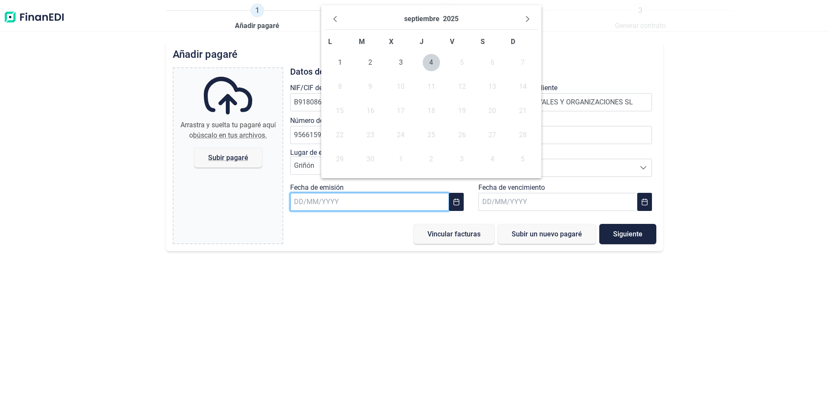
click at [357, 211] on input "text" at bounding box center [369, 202] width 159 height 18
click at [398, 71] on span "3" at bounding box center [400, 62] width 17 height 17
type input "[DATE]"
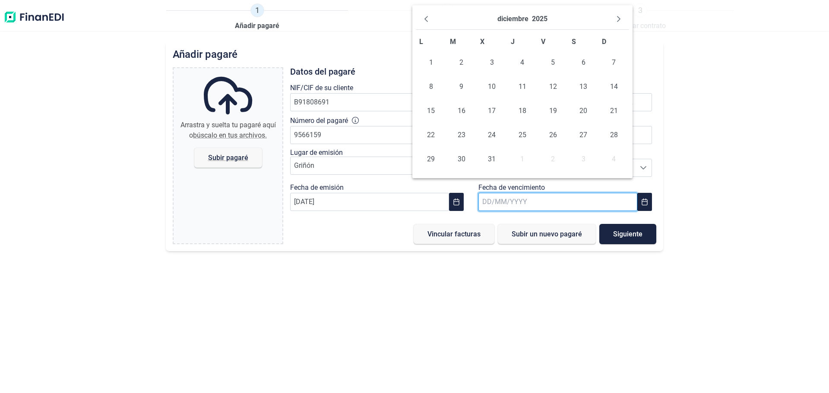
click at [511, 211] on input "text" at bounding box center [557, 202] width 159 height 18
click at [618, 22] on icon "Next Month" at bounding box center [618, 19] width 7 height 7
click at [428, 22] on icon "Previous Month" at bounding box center [425, 19] width 3 height 6
click at [432, 95] on span "5" at bounding box center [430, 86] width 17 height 17
type input "[DATE]"
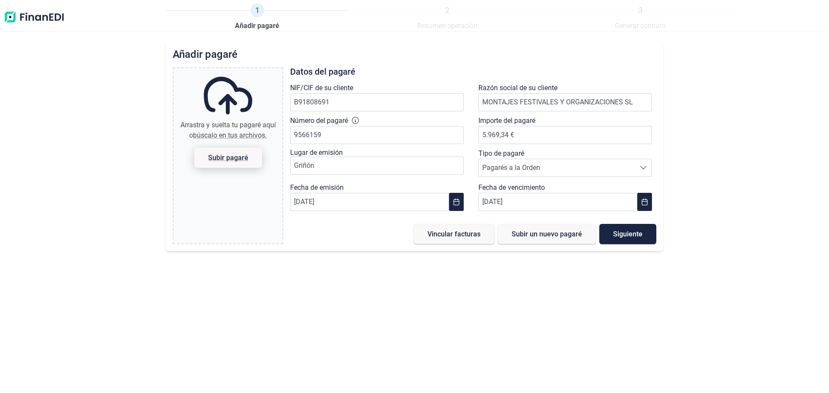
click at [252, 168] on span "Subir pagaré" at bounding box center [228, 158] width 68 height 20
click at [252, 71] on input "Arrastra y suelta tu pagaré aquí o búscalo en tus archivos. Subir pagaré" at bounding box center [228, 69] width 109 height 3
type input "C:\fakepath\pagare 01 mfo.pdf"
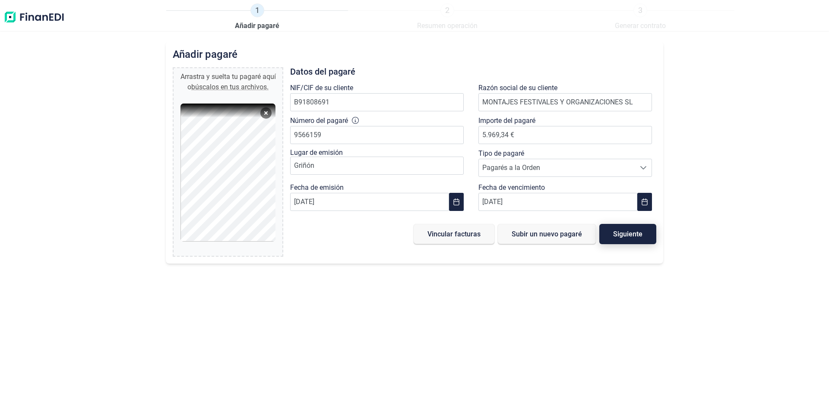
click at [613, 244] on button "Siguiente" at bounding box center [627, 234] width 57 height 20
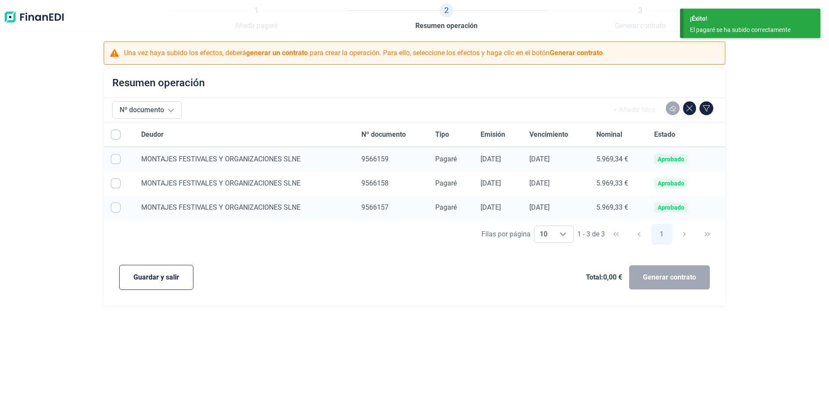
checkbox input "true"
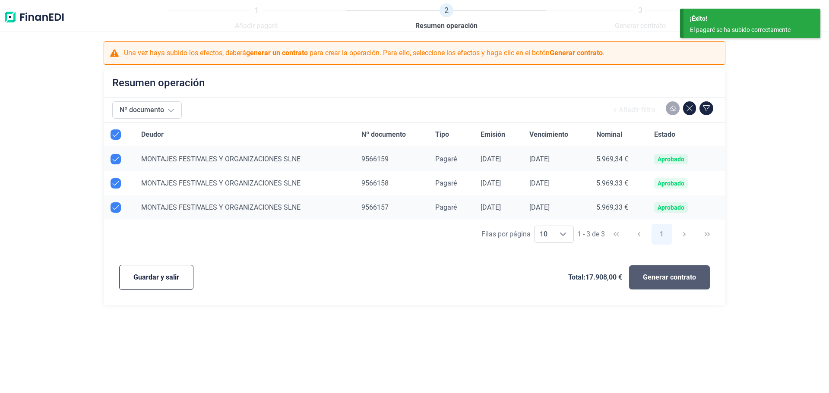
click at [658, 283] on span "Generar contrato" at bounding box center [669, 277] width 53 height 10
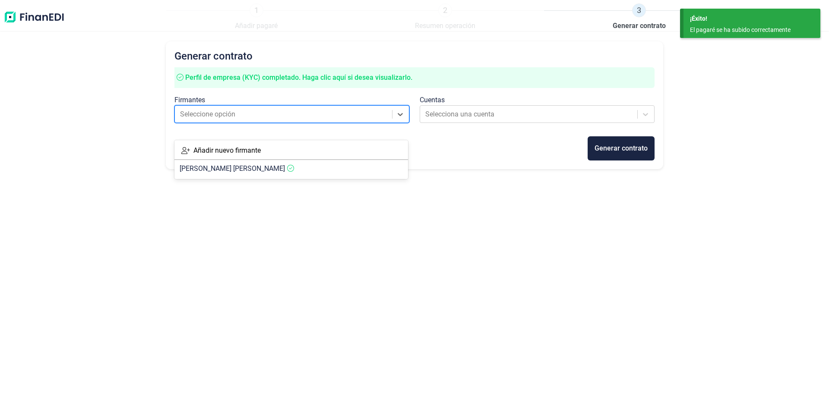
click at [259, 120] on div at bounding box center [284, 114] width 208 height 12
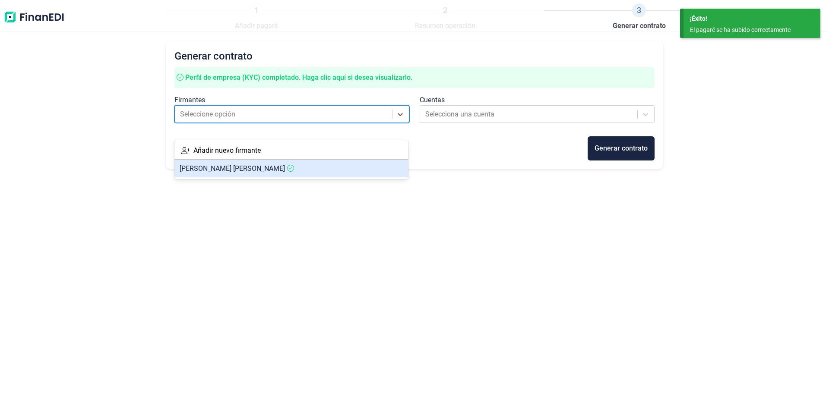
click at [253, 175] on article "[PERSON_NAME]" at bounding box center [291, 168] width 234 height 17
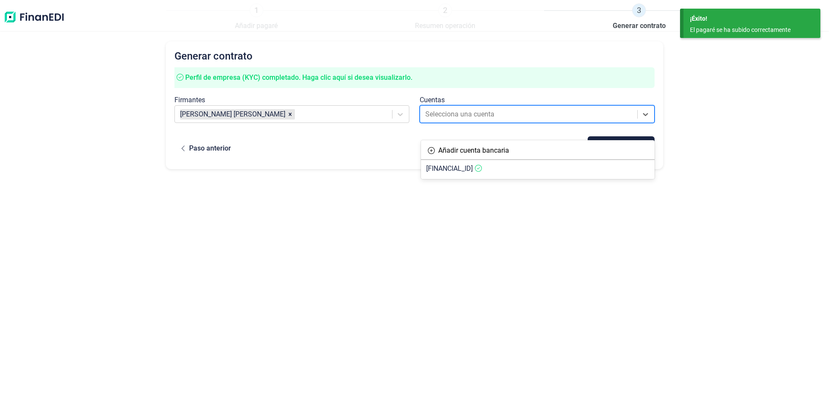
click at [480, 120] on div at bounding box center [529, 114] width 208 height 12
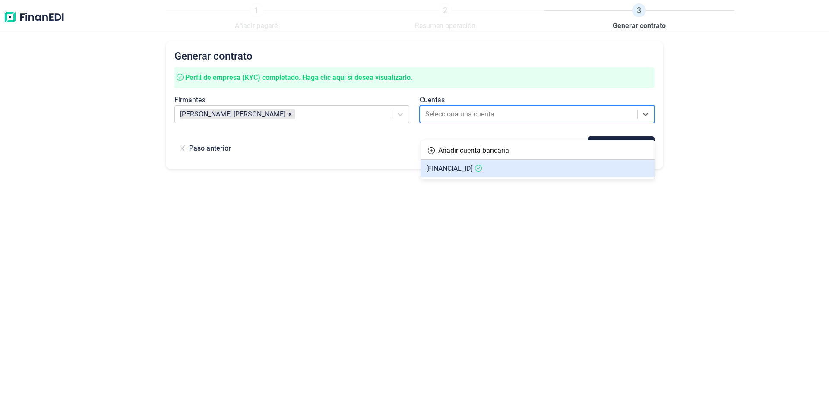
click at [473, 172] on span "[FINANCIAL_ID]" at bounding box center [449, 168] width 47 height 8
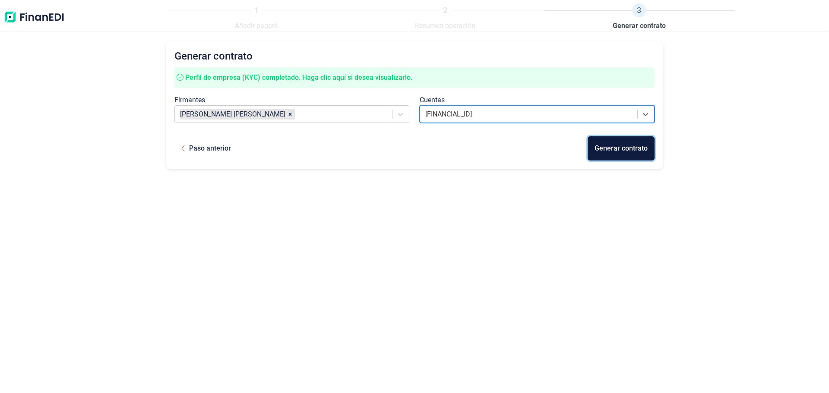
click at [625, 154] on div "Generar contrato" at bounding box center [620, 148] width 53 height 10
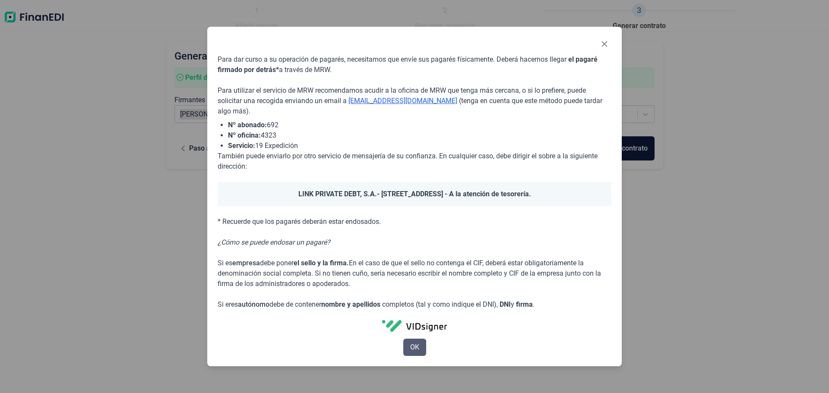
click at [418, 353] on span "OK" at bounding box center [414, 347] width 9 height 10
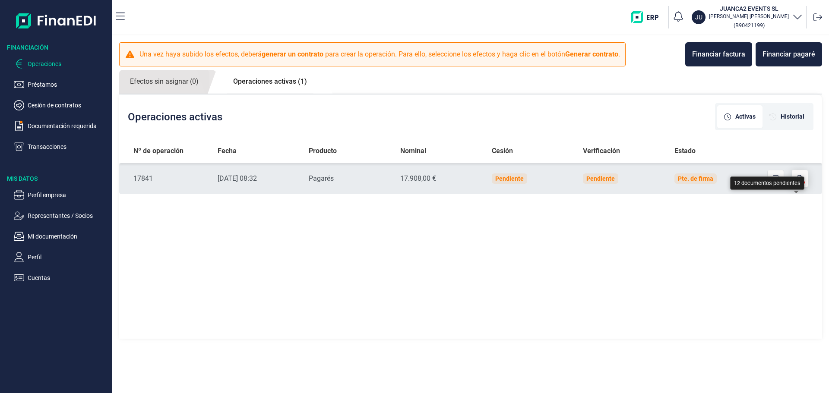
click at [795, 187] on button "button" at bounding box center [800, 178] width 16 height 17
